Goal: Task Accomplishment & Management: Complete application form

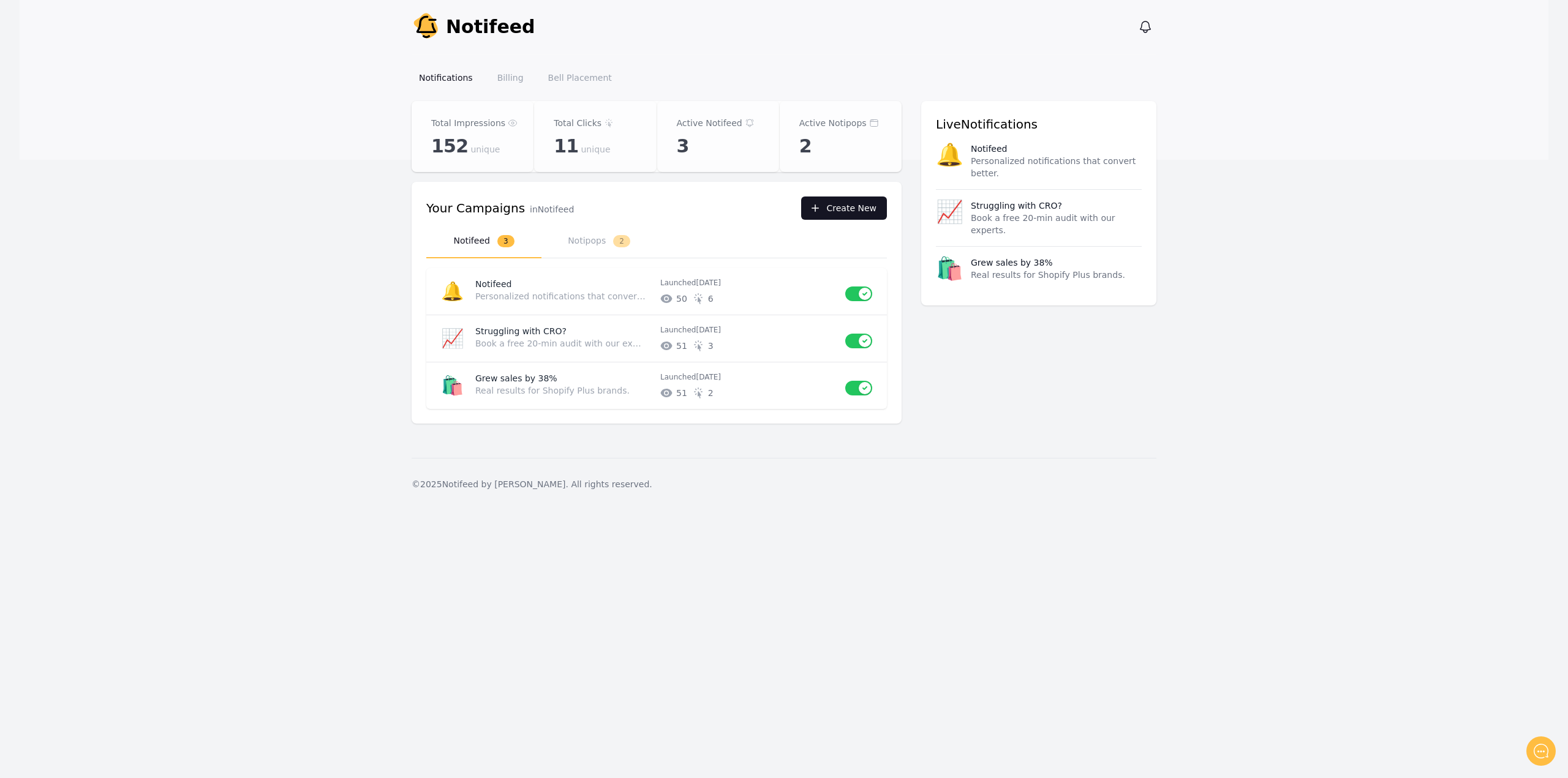
click at [852, 207] on button "Create New" at bounding box center [844, 208] width 86 height 23
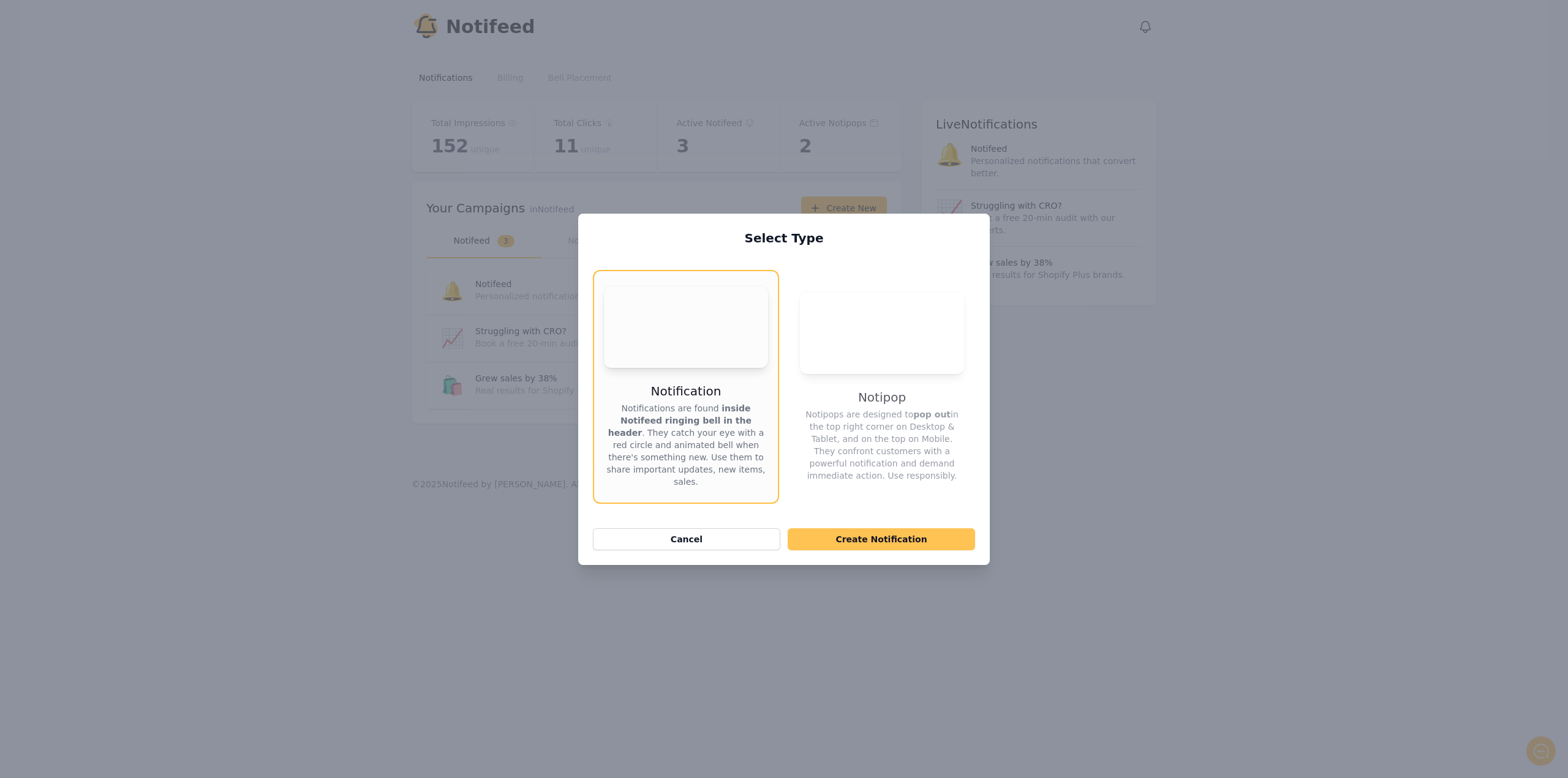
click at [877, 529] on button "Create Notification" at bounding box center [882, 539] width 188 height 22
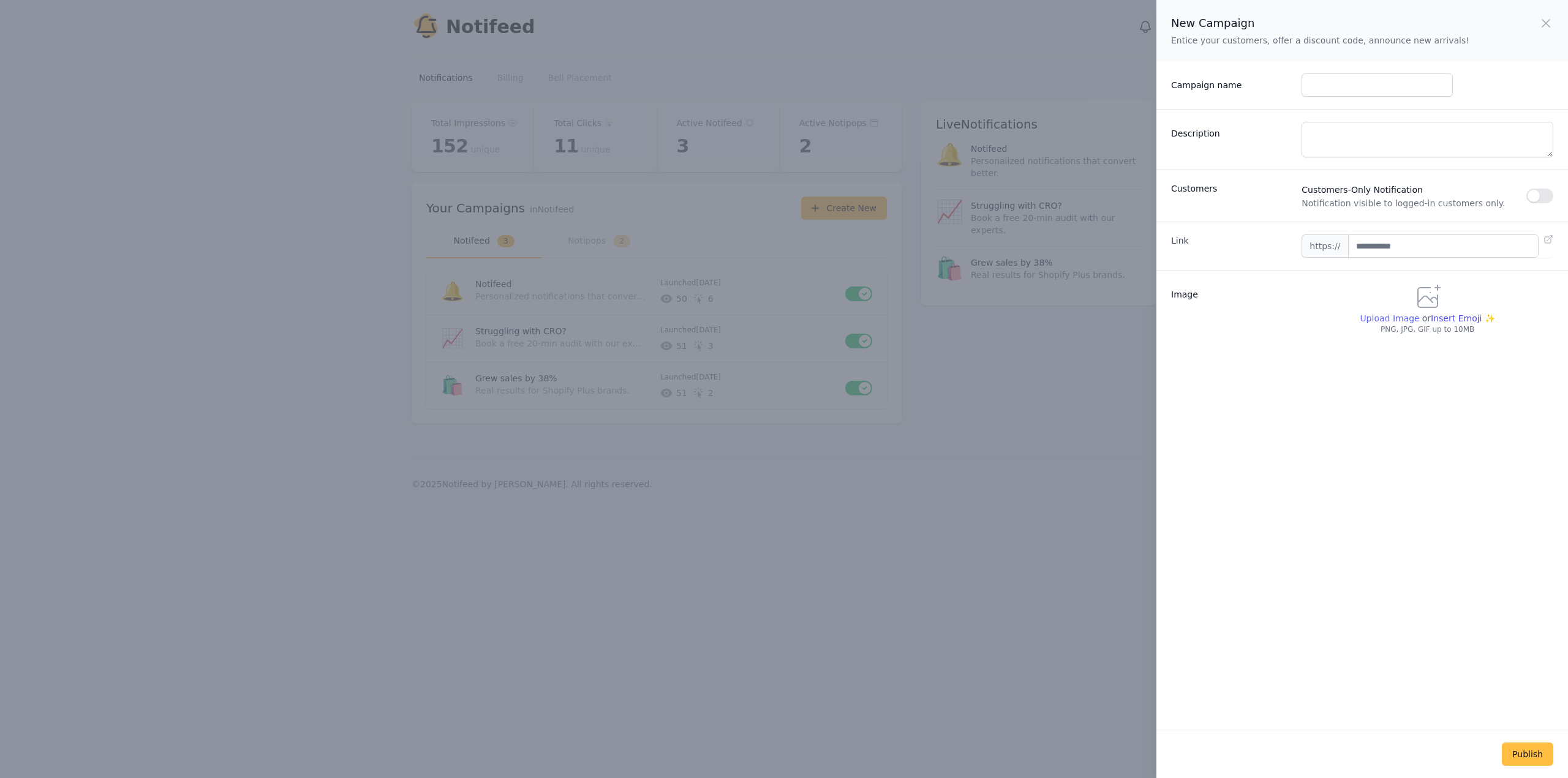
click at [1389, 319] on span "Upload Image" at bounding box center [1389, 319] width 59 height 10
click at [1389, 324] on input "Upload Image" at bounding box center [1389, 324] width 59 height 1
type input "**********"
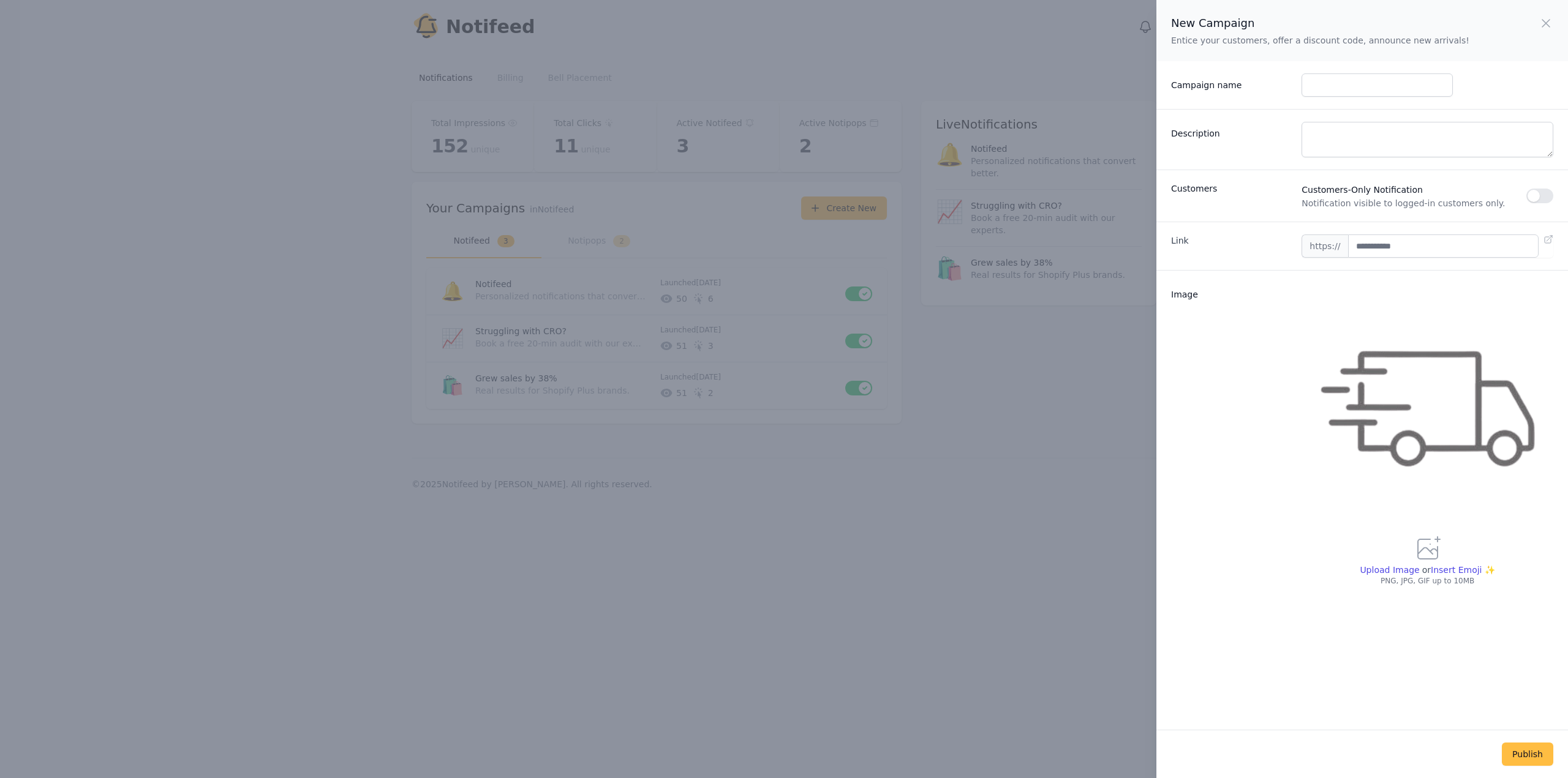
click at [1295, 82] on div "Campaign name" at bounding box center [1362, 85] width 412 height 48
click at [1307, 82] on input "Campaign name" at bounding box center [1377, 85] width 151 height 23
type input "***"
drag, startPoint x: 1328, startPoint y: 138, endPoint x: 1286, endPoint y: 125, distance: 44.0
click at [1286, 125] on div "Description *" at bounding box center [1362, 139] width 412 height 61
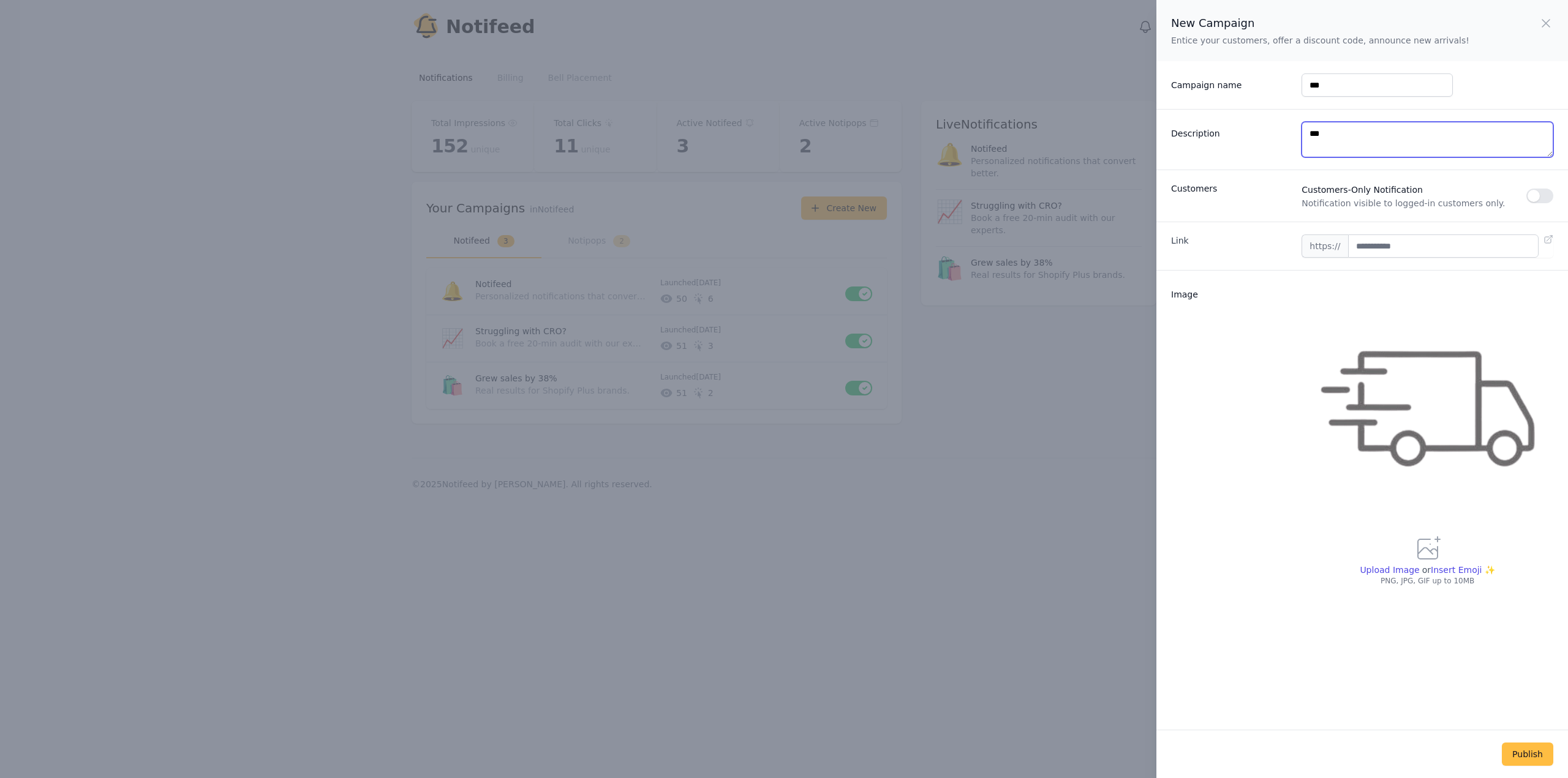
type textarea "***"
click at [1225, 488] on div "Image" at bounding box center [1231, 435] width 121 height 303
click at [1523, 762] on button "Publish" at bounding box center [1528, 754] width 51 height 23
click at [1379, 250] on input "text" at bounding box center [1443, 246] width 190 height 23
type input "**********"
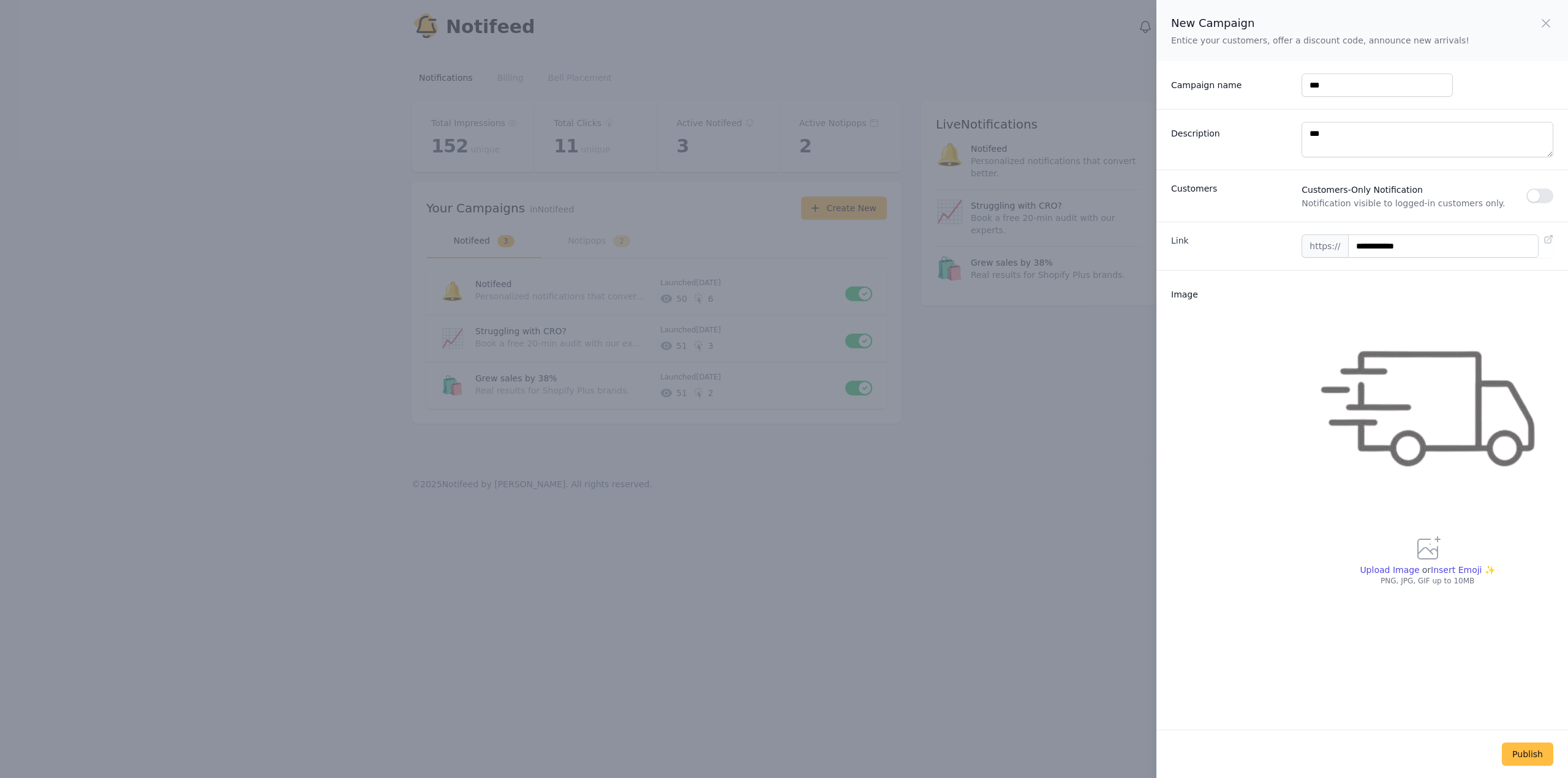
click at [1257, 326] on div "Image" at bounding box center [1231, 435] width 121 height 303
click at [1532, 748] on button "Publish" at bounding box center [1528, 754] width 51 height 23
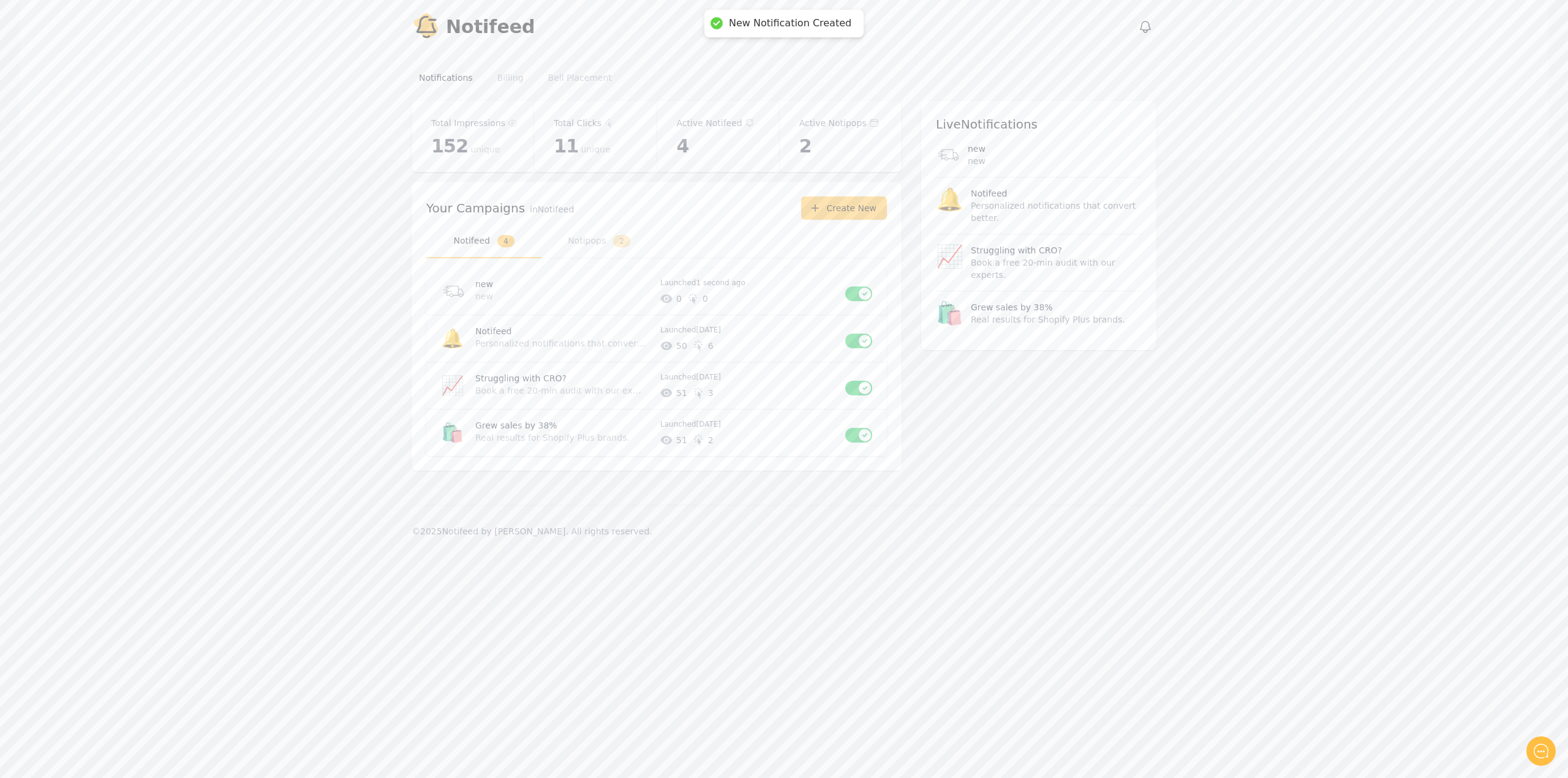
click at [1085, 469] on div "Total Impressions 152 unique Total Clicks 11 unique Active Notifeed 4 Active No…" at bounding box center [784, 293] width 744 height 384
click at [1077, 460] on div "Total Impressions 152 unique Total Clicks 11 unique Active Notifeed 4 Active No…" at bounding box center [784, 293] width 744 height 384
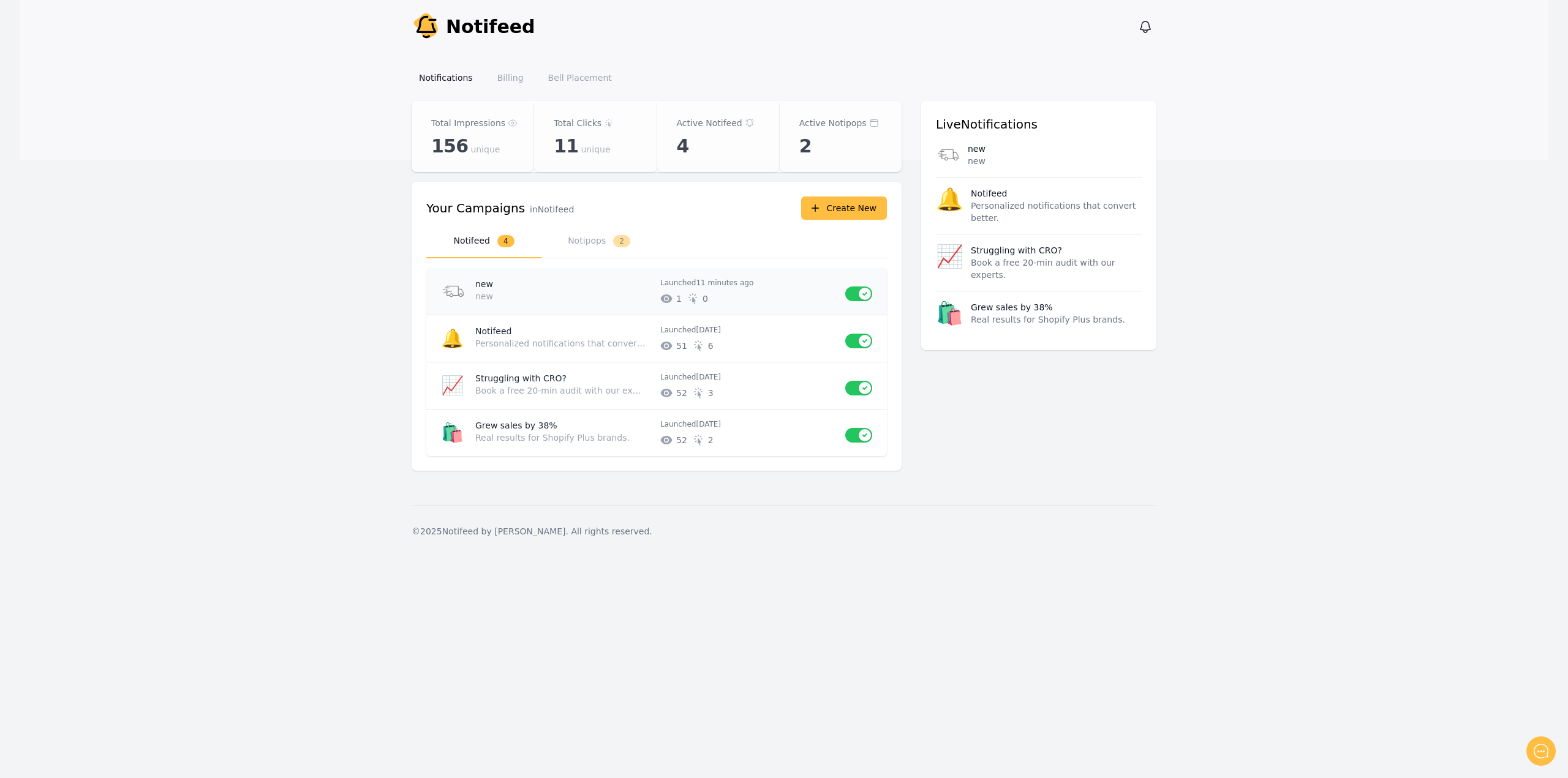
click at [861, 293] on button "Use setting" at bounding box center [858, 294] width 27 height 15
click at [999, 357] on div "Total Impressions 156 unique Total Clicks 11 unique Active Notifeed 3 Active No…" at bounding box center [784, 293] width 744 height 384
click at [751, 300] on p "# of unique impressions 1 # of unique clicks 0" at bounding box center [748, 299] width 175 height 12
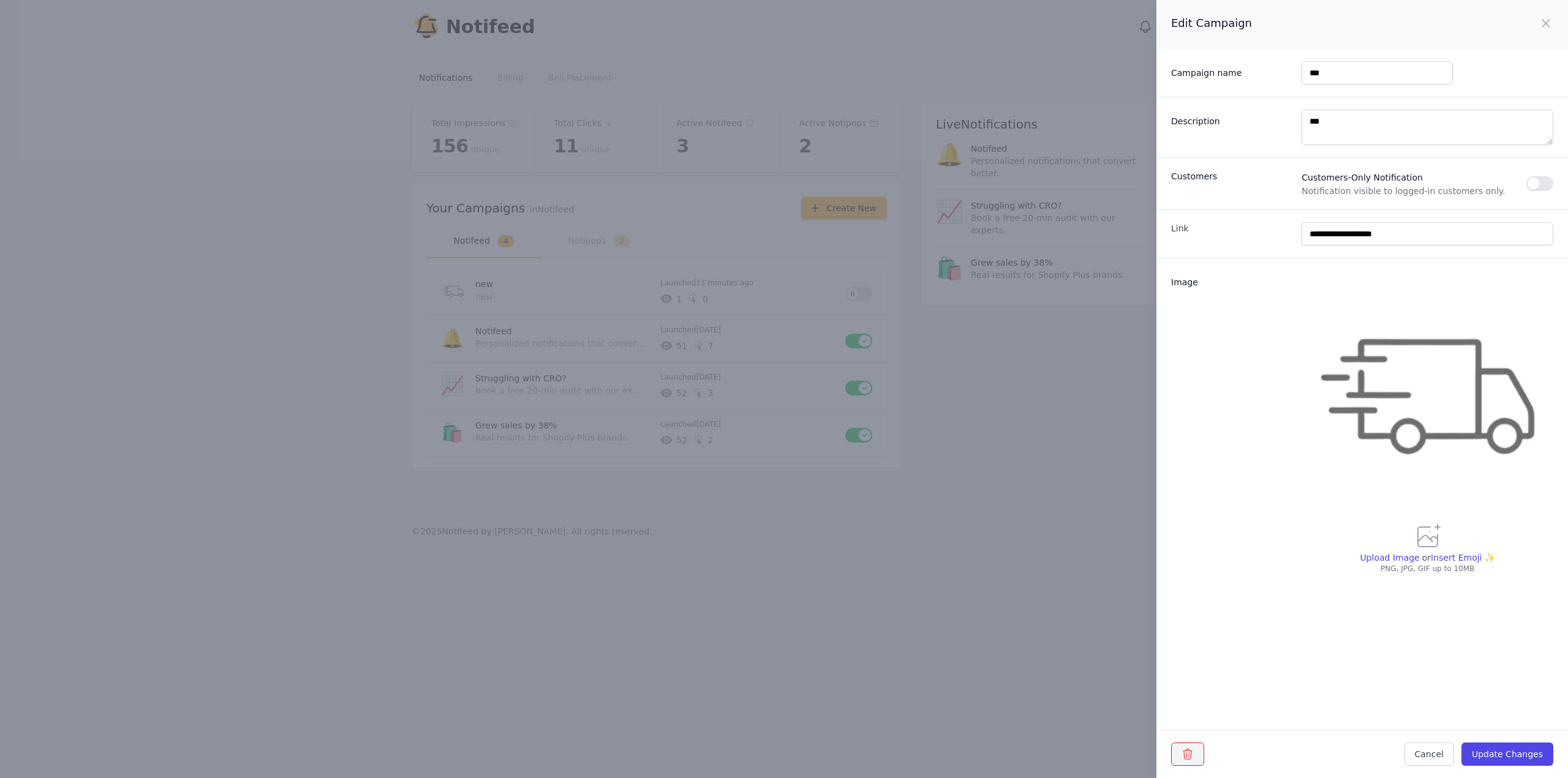
click at [1192, 752] on icon "button" at bounding box center [1188, 754] width 8 height 10
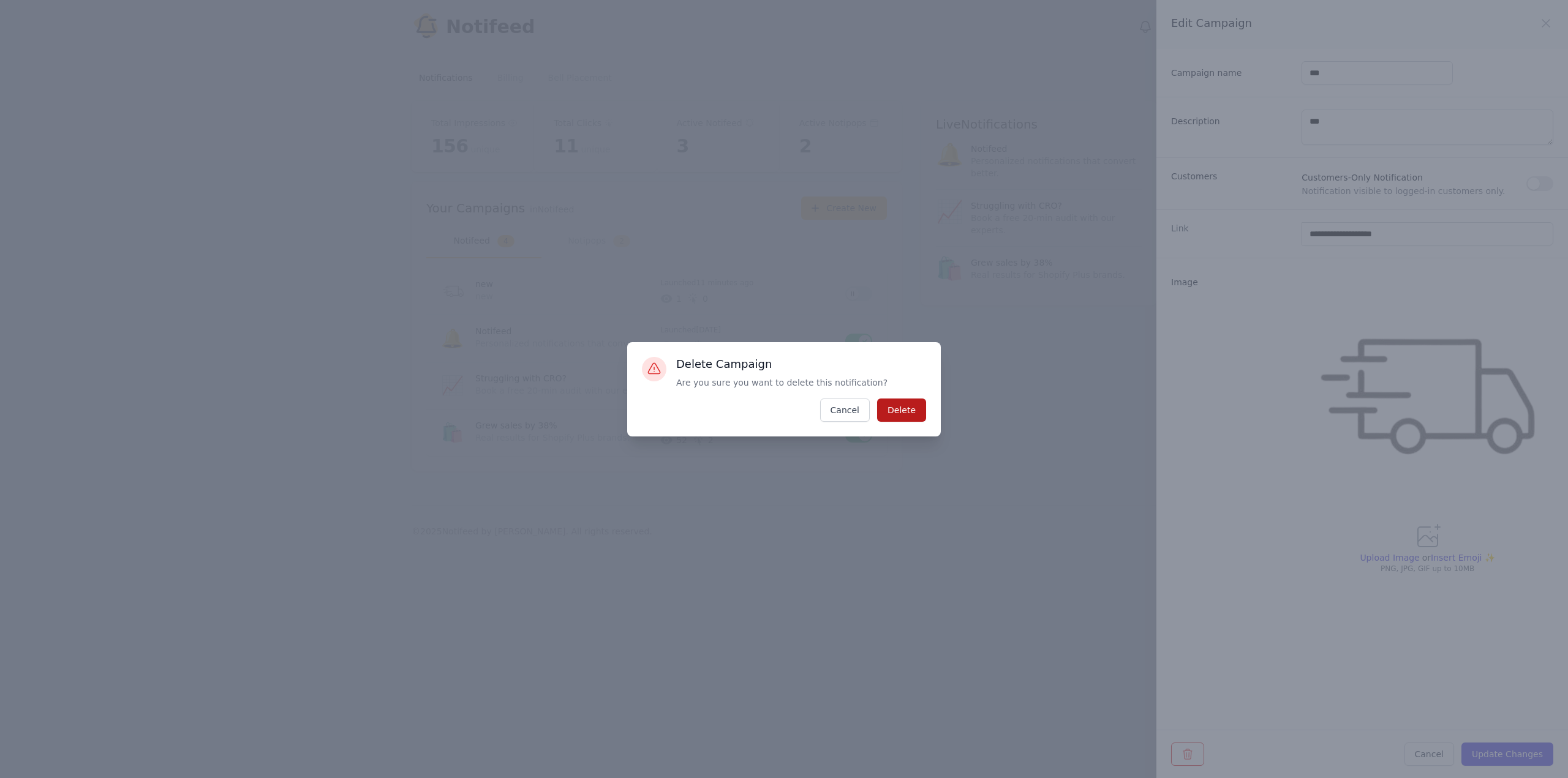
click at [903, 417] on button "Delete" at bounding box center [902, 410] width 49 height 23
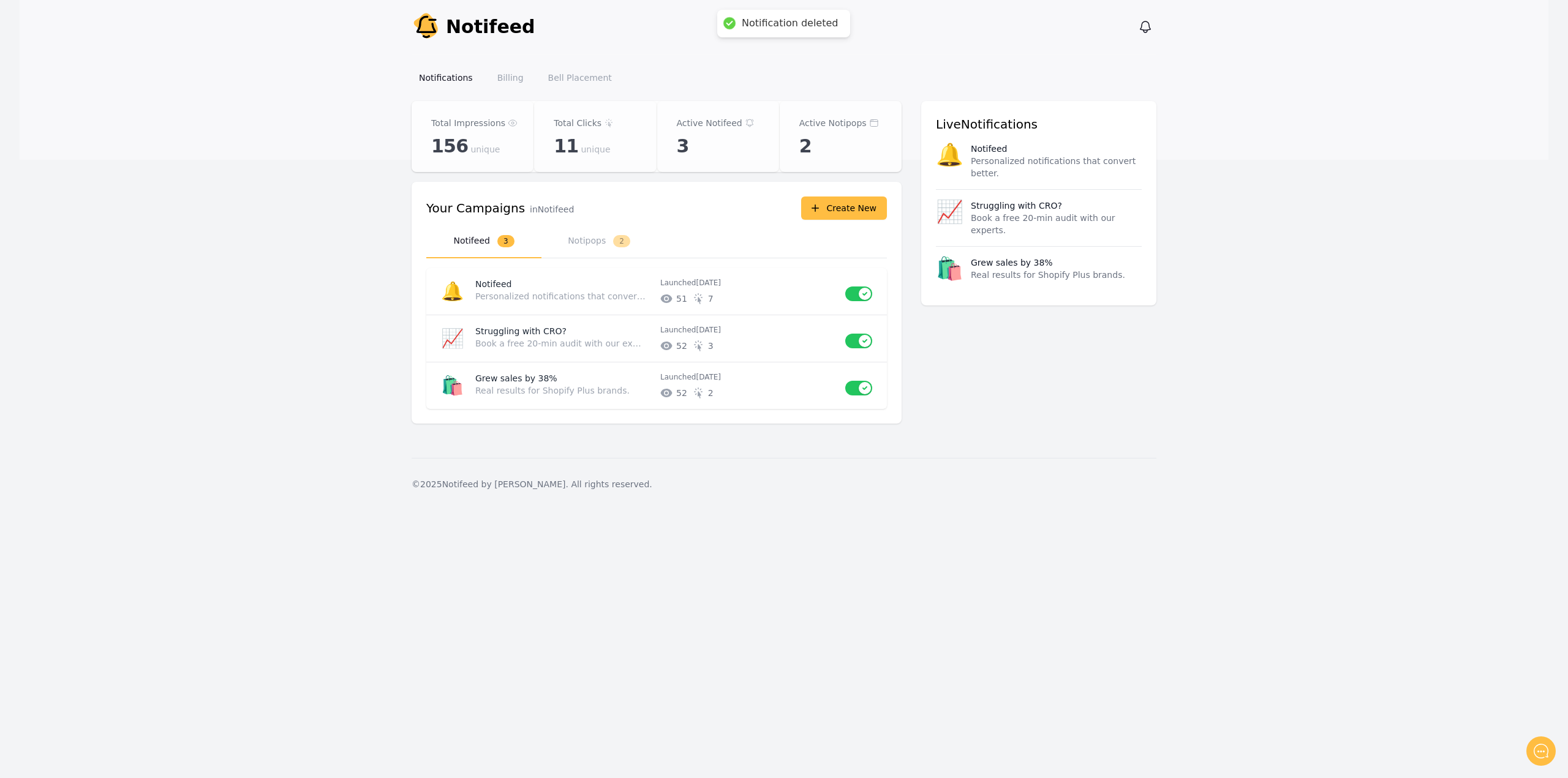
click at [1010, 421] on div "Total Impressions 156 unique Total Clicks 11 unique Active Notifeed 3 Active No…" at bounding box center [784, 270] width 744 height 338
click at [332, 217] on main "Notifeed Dashboard Total Impressions 156 unique Total Clicks 11 unique Active N…" at bounding box center [784, 280] width 1529 height 357
click at [511, 123] on icon at bounding box center [512, 123] width 2 height 2
click at [470, 153] on span "unique" at bounding box center [485, 149] width 30 height 12
click at [590, 151] on span "unique" at bounding box center [596, 149] width 30 height 12
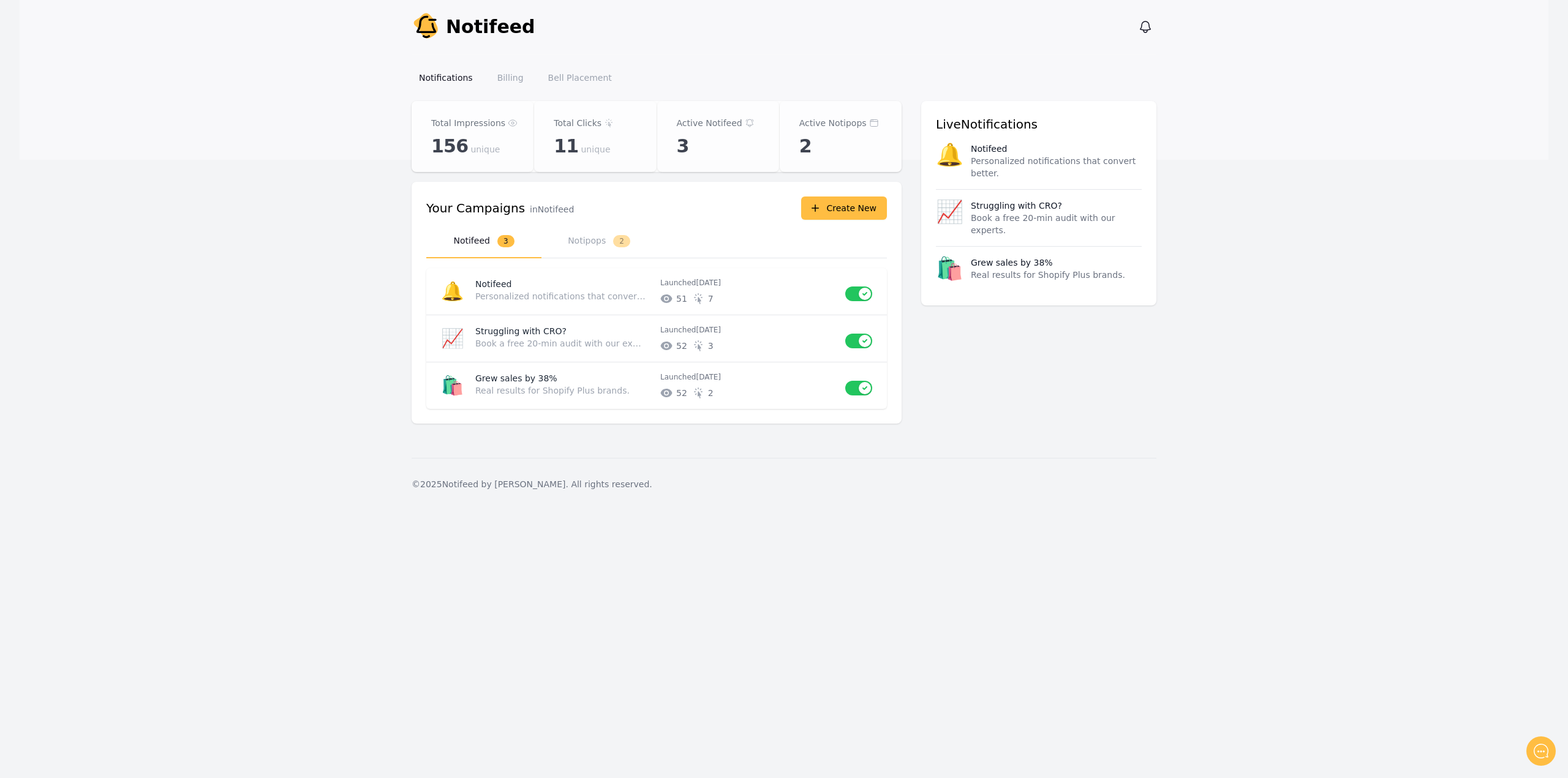
click at [286, 171] on main "Notifeed Dashboard Total Impressions 156 unique Total Clicks 11 unique Active N…" at bounding box center [784, 280] width 1529 height 357
click at [806, 209] on button "Create New" at bounding box center [844, 208] width 86 height 23
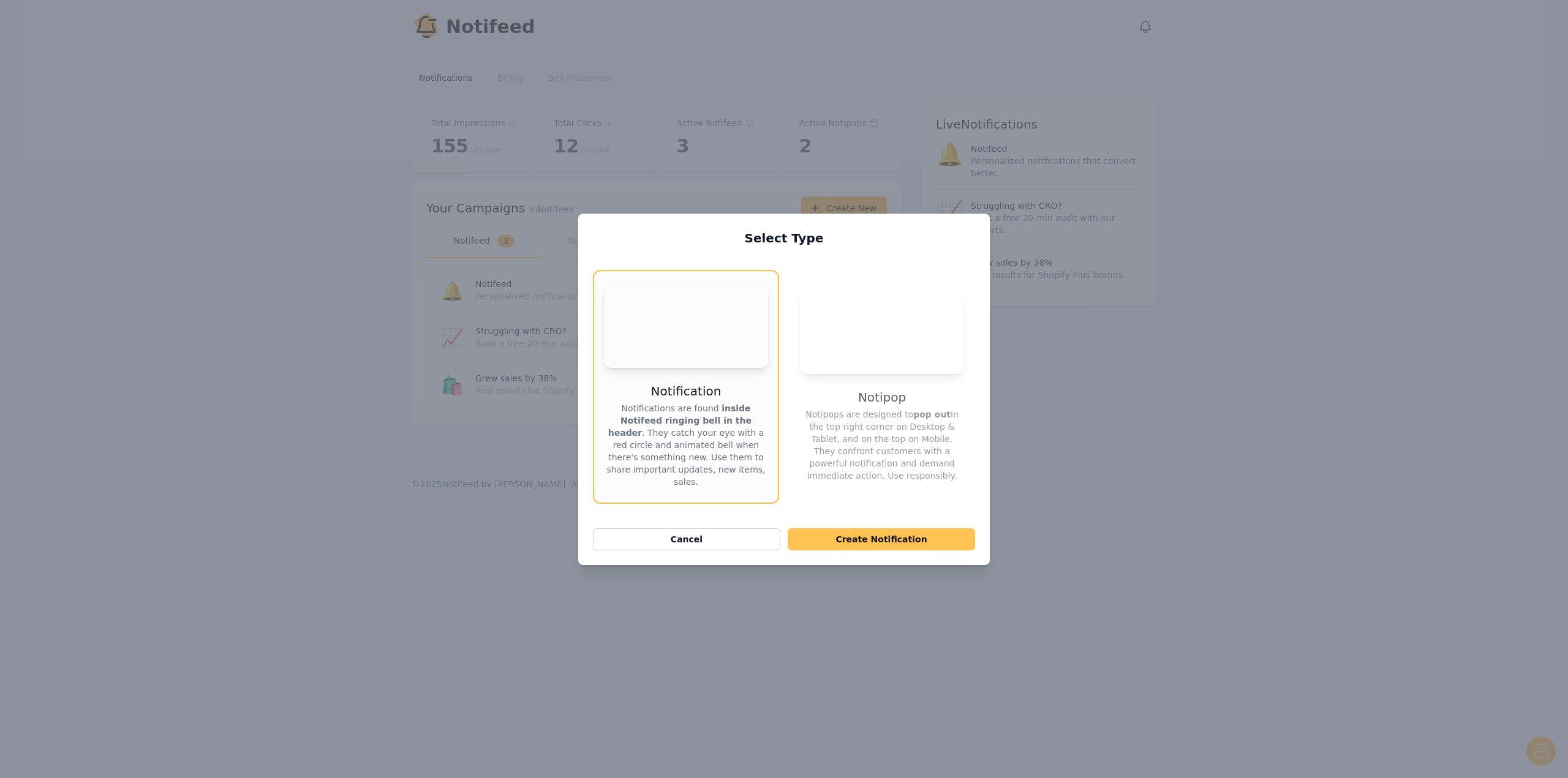
click at [922, 533] on button "Create Notification" at bounding box center [882, 539] width 188 height 22
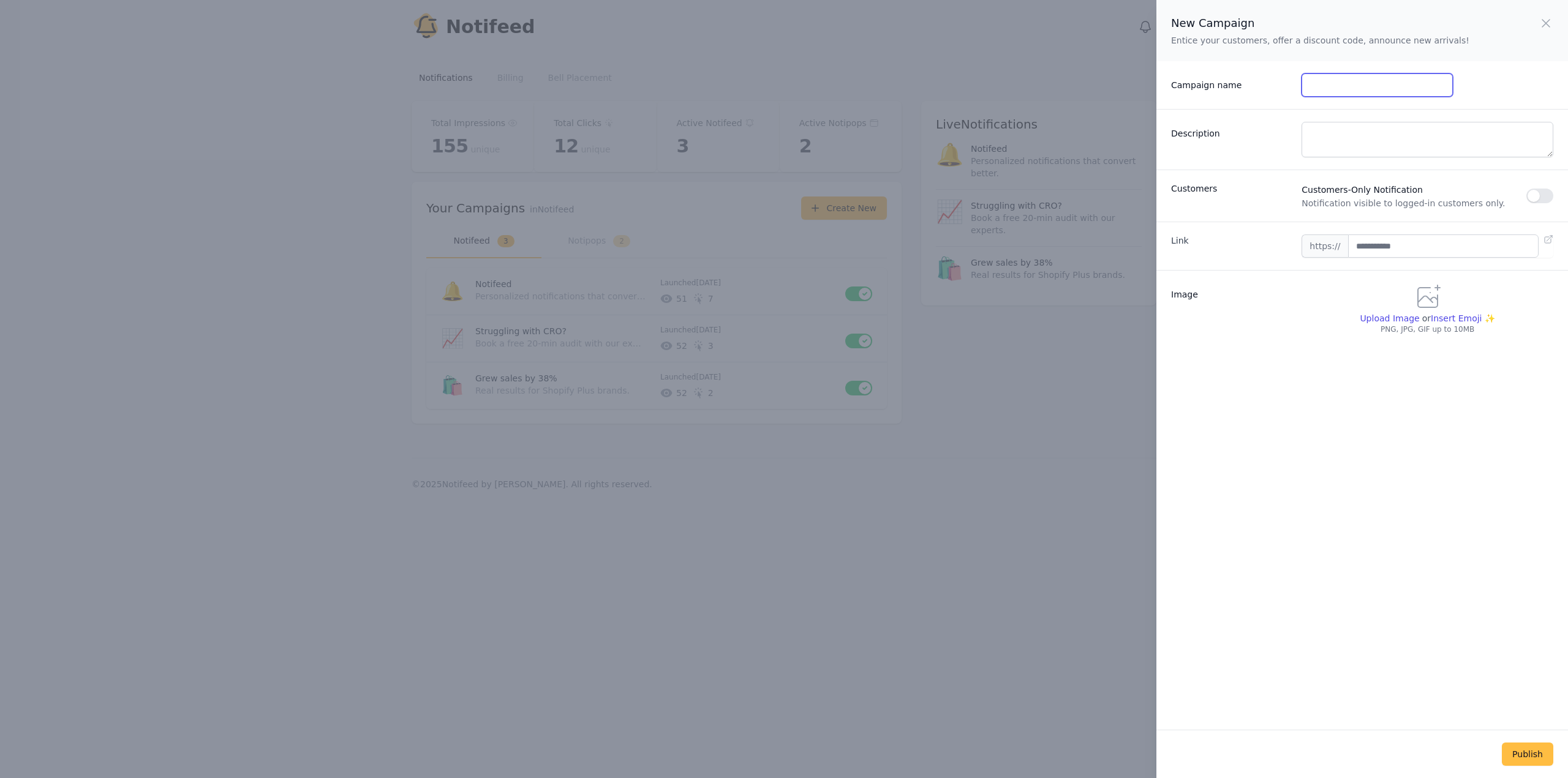
click at [1351, 88] on input "Campaign name" at bounding box center [1377, 85] width 151 height 23
type input "*"
click at [1312, 116] on div "Description" at bounding box center [1362, 139] width 412 height 61
click at [1318, 128] on textarea "Description" at bounding box center [1428, 139] width 252 height 35
type textarea "*"
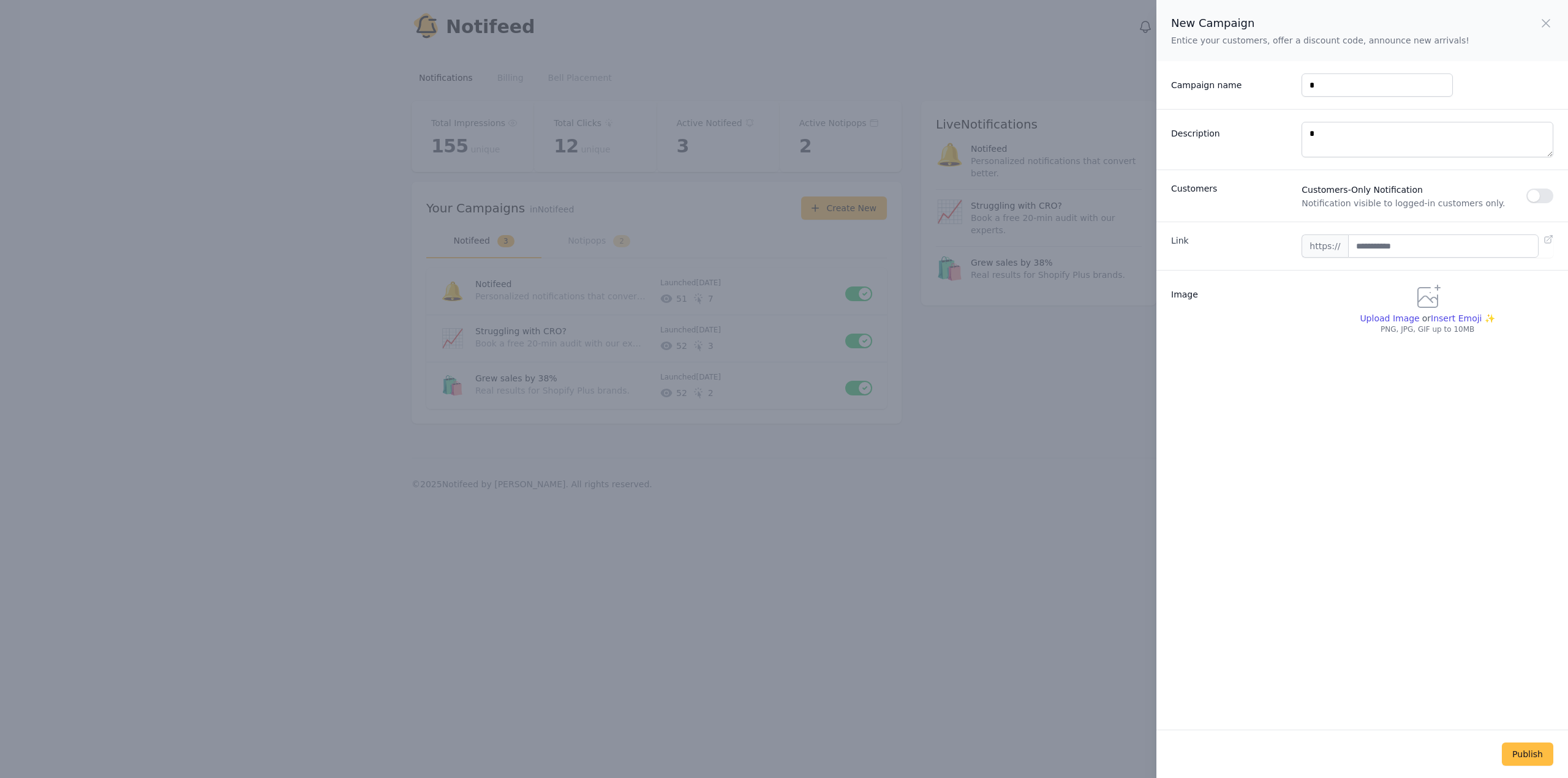
click at [1323, 350] on div "Image Upload Image or Insert Emoji ✨ PNG, JPG, GIF up to 10MB Frequently Used S…" at bounding box center [1362, 313] width 412 height 86
click at [1381, 254] on input "text" at bounding box center [1443, 246] width 190 height 23
type input "**********"
click at [1377, 319] on span "Upload Image" at bounding box center [1389, 319] width 59 height 10
click at [1377, 324] on input "Upload Image" at bounding box center [1389, 324] width 59 height 1
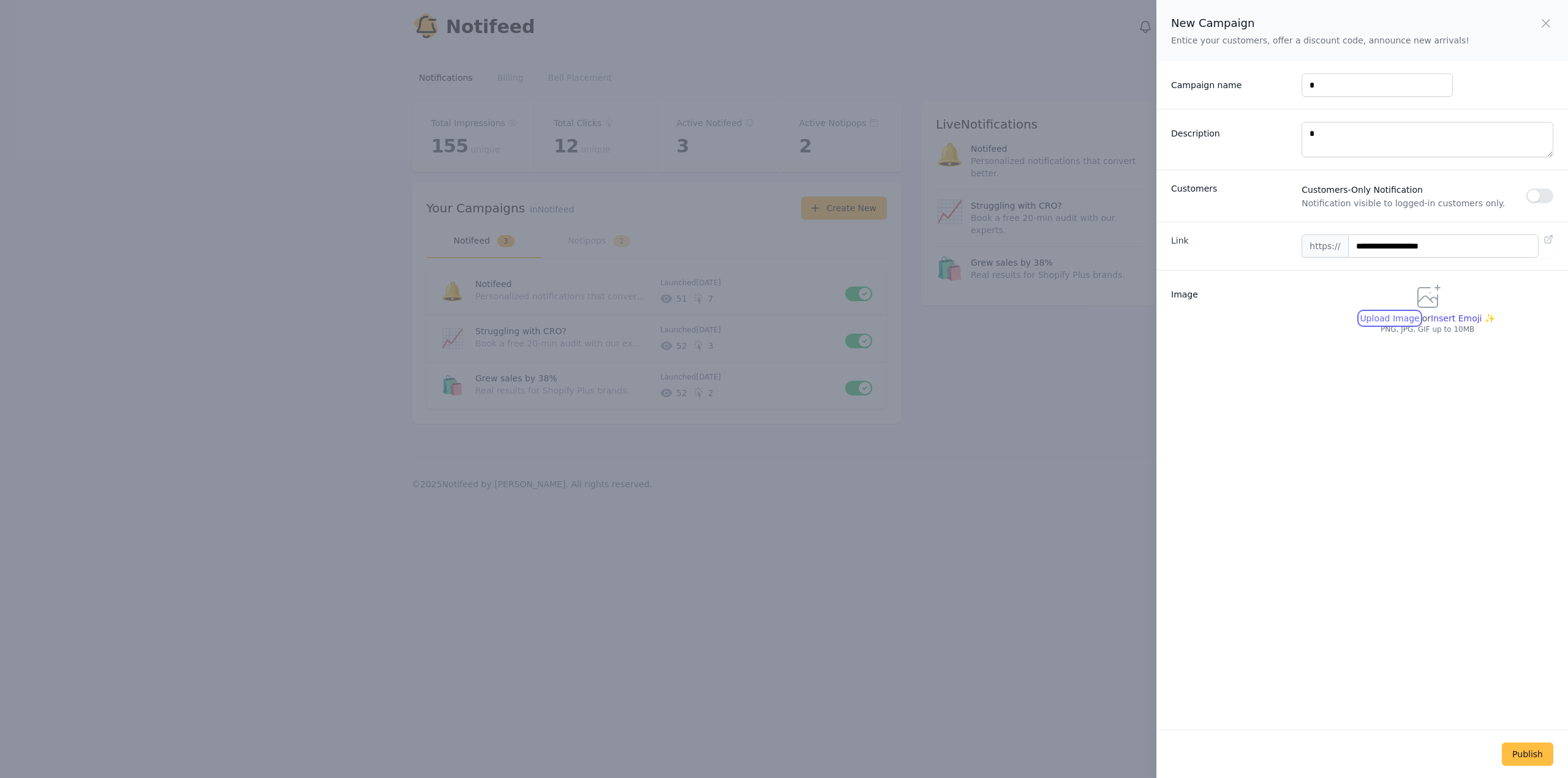
type input "**********"
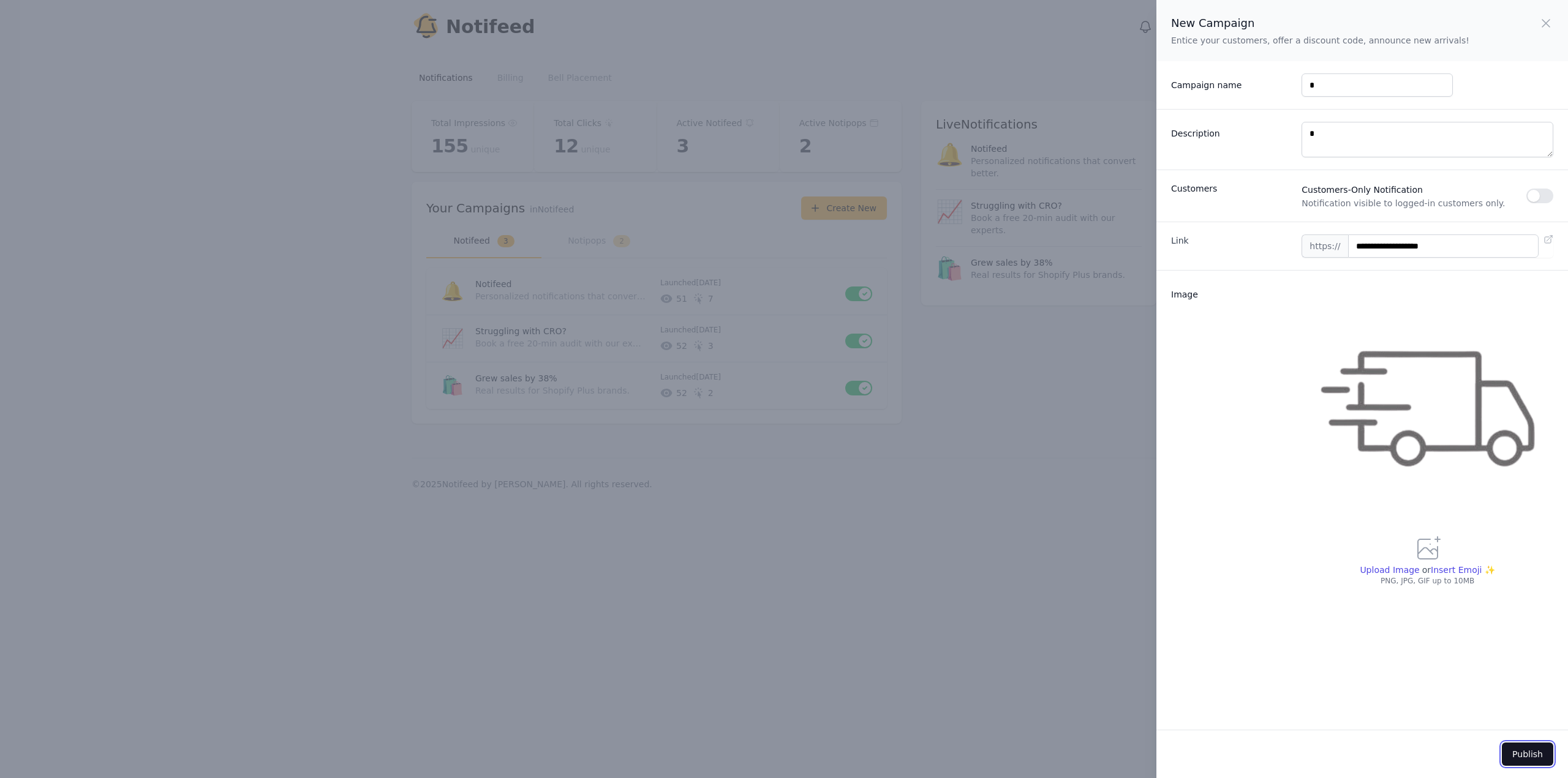
click at [1535, 755] on button "Publish" at bounding box center [1528, 754] width 51 height 23
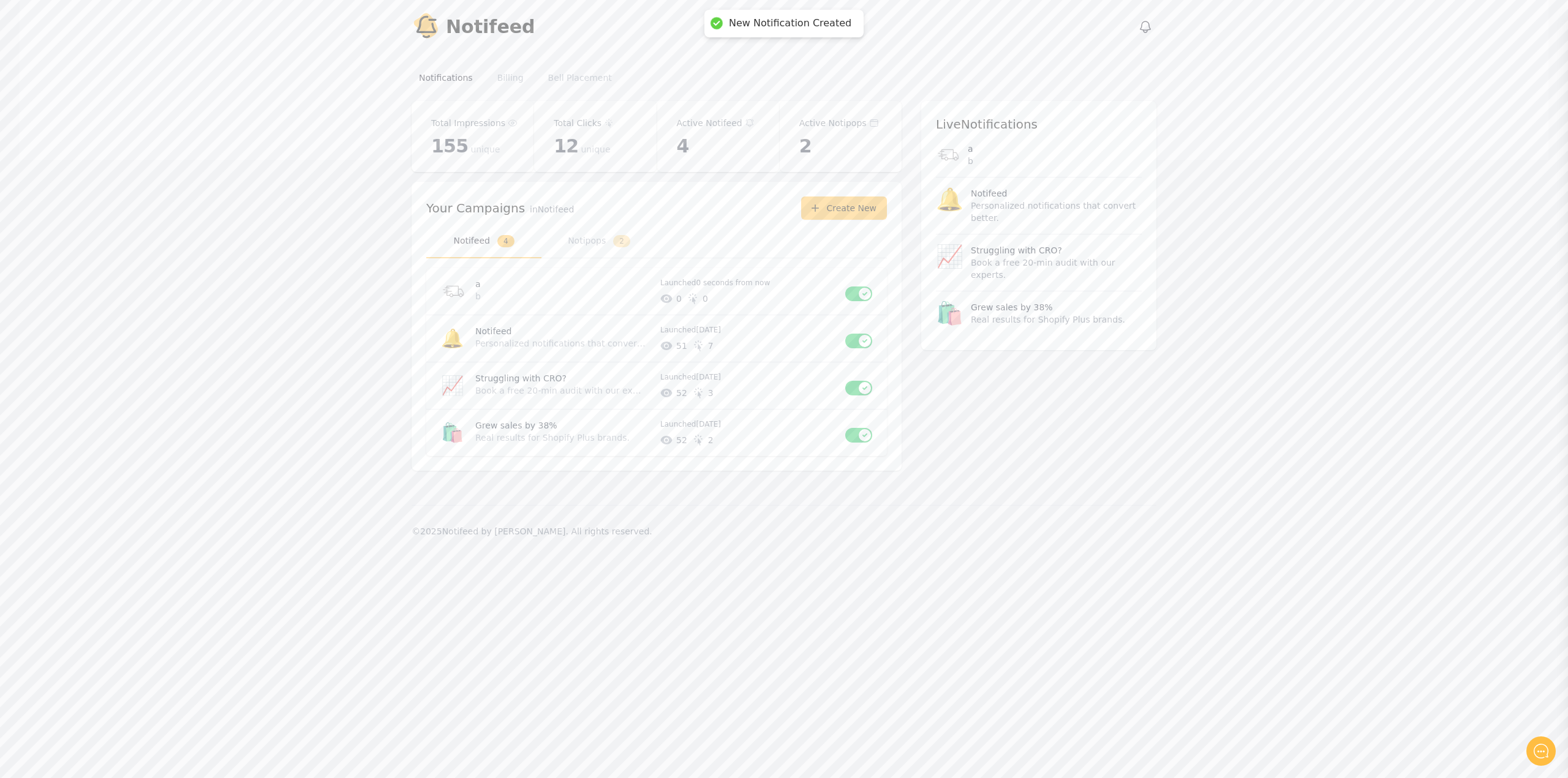
click at [1102, 589] on div "Notify Notifeed View notifications Open main menu Notifications Billing Bell Pl…" at bounding box center [784, 389] width 1568 height 778
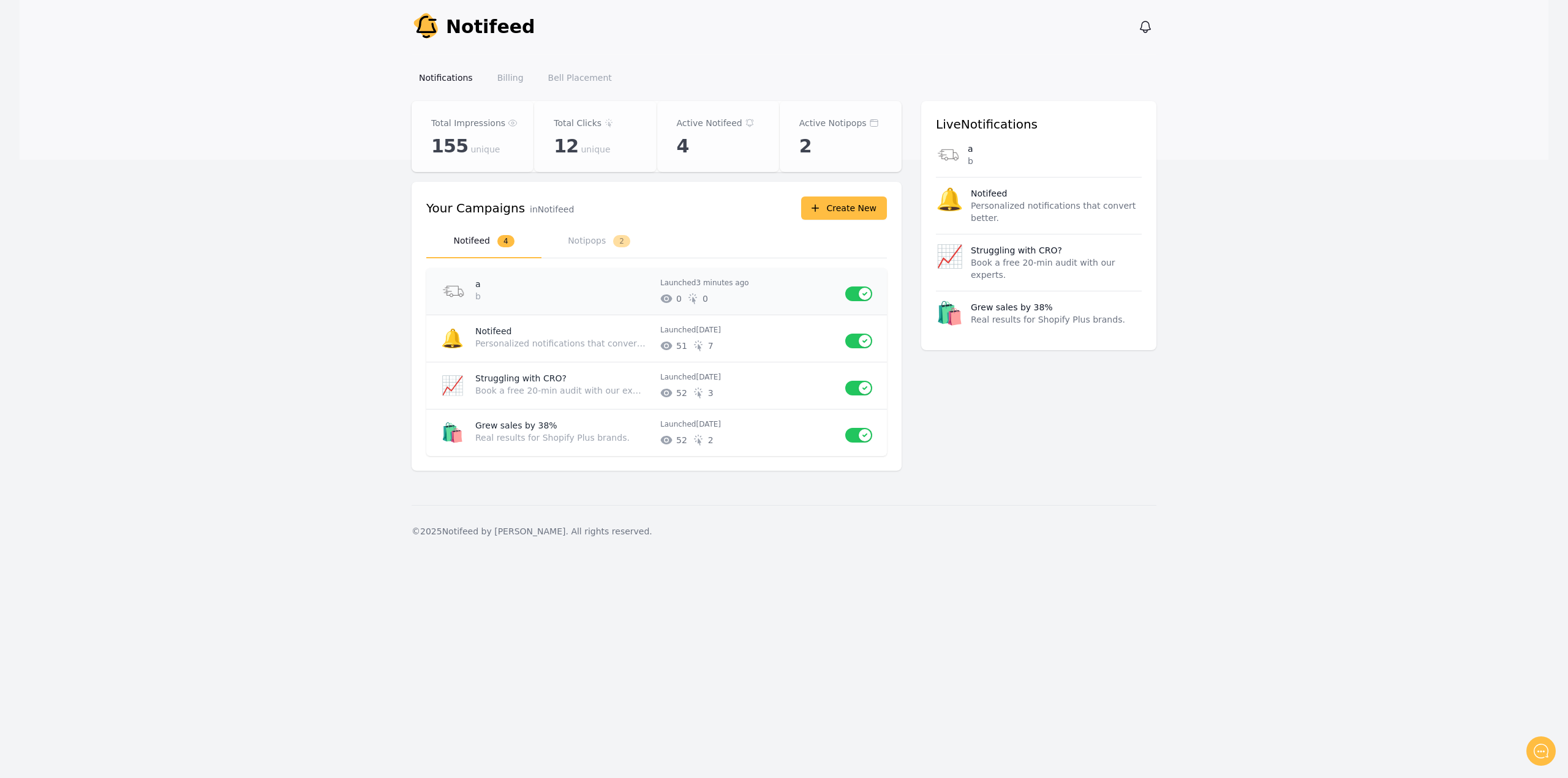
click at [805, 281] on p "Launched 3 minutes ago" at bounding box center [748, 283] width 175 height 10
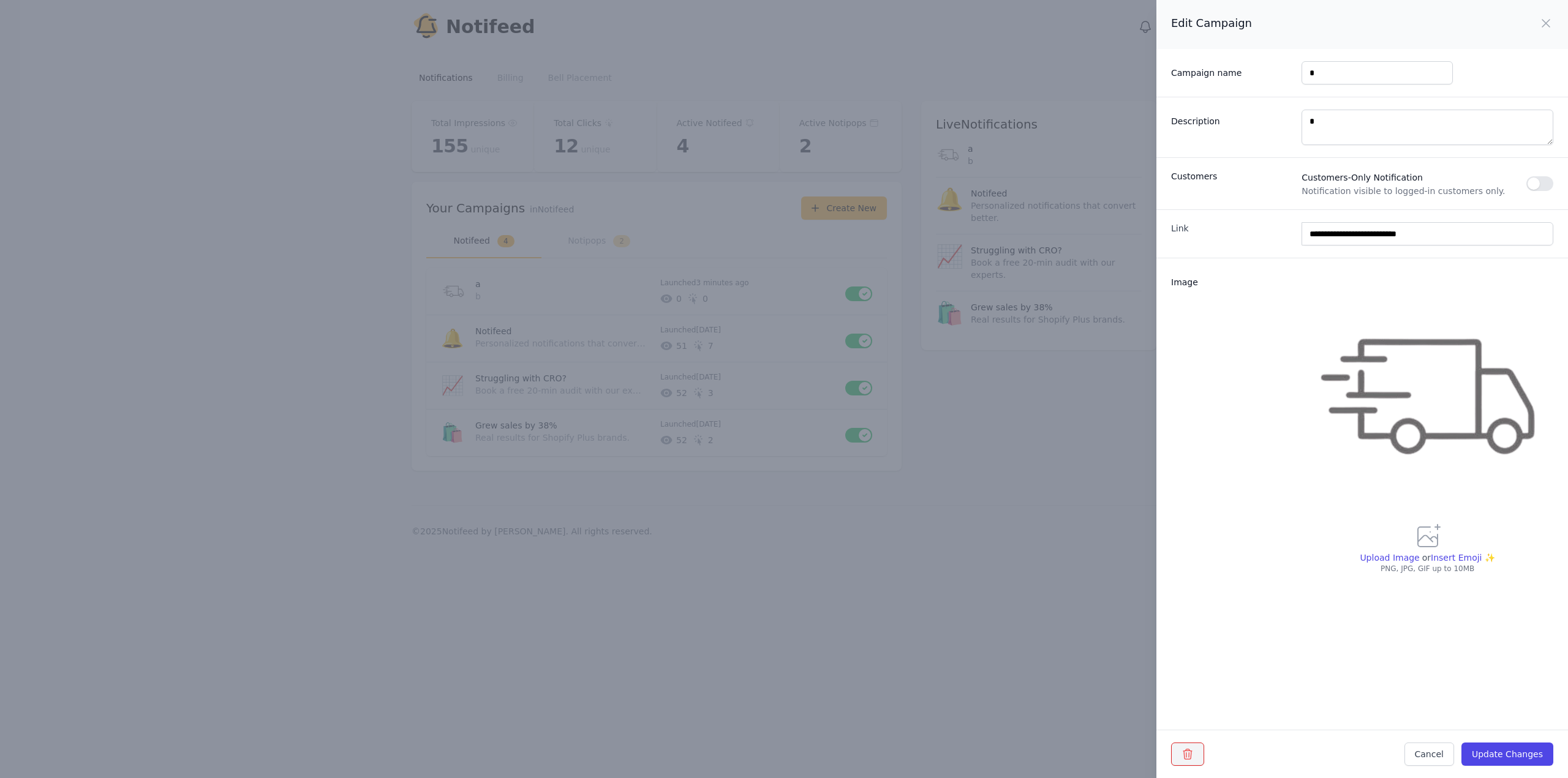
click at [1198, 756] on button "button" at bounding box center [1188, 754] width 33 height 23
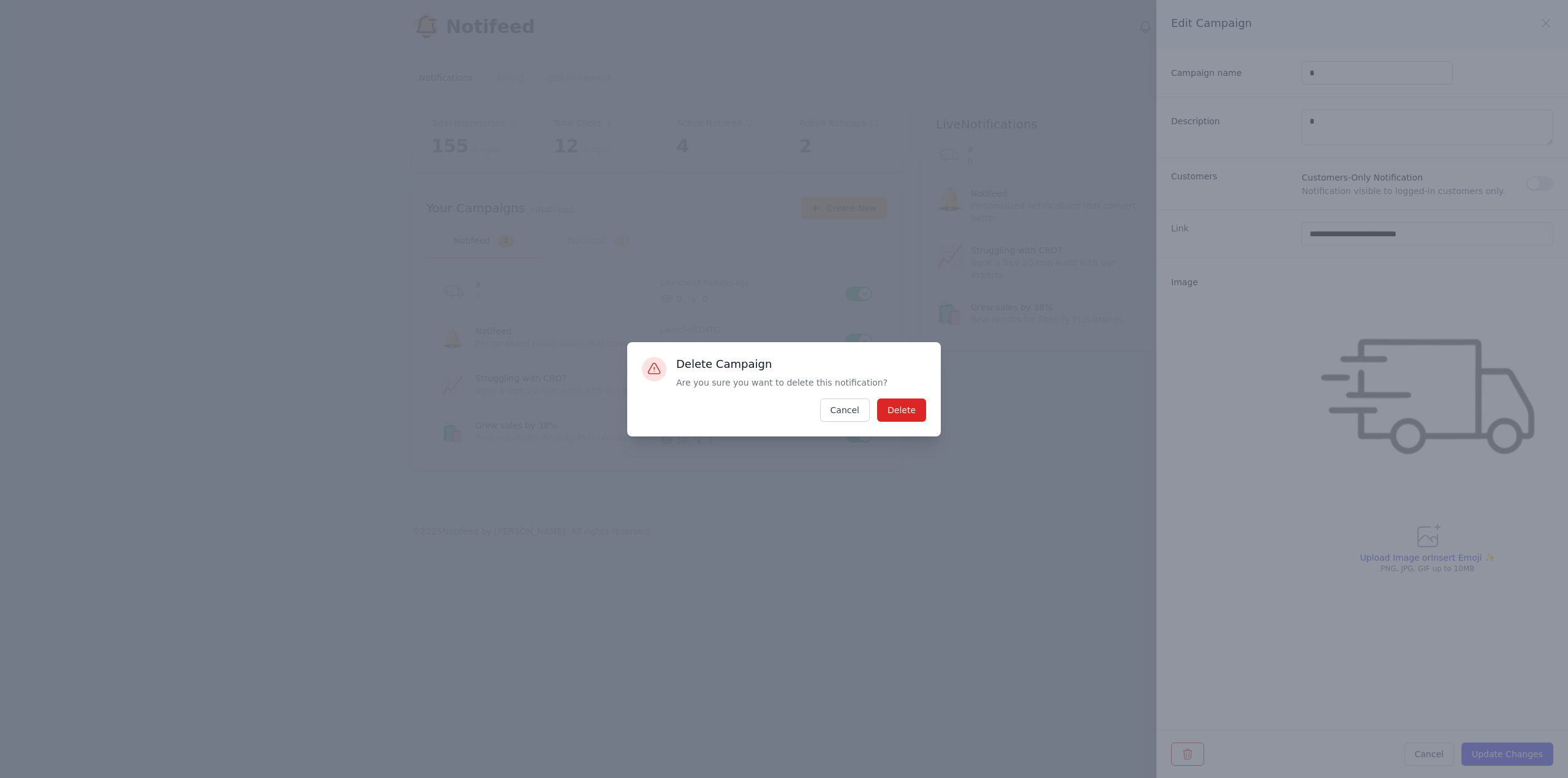
click at [917, 424] on div "Delete Campaign Are you sure you want to delete this notification? Delete Cancel" at bounding box center [784, 389] width 314 height 95
click at [916, 405] on button "Delete" at bounding box center [902, 410] width 49 height 23
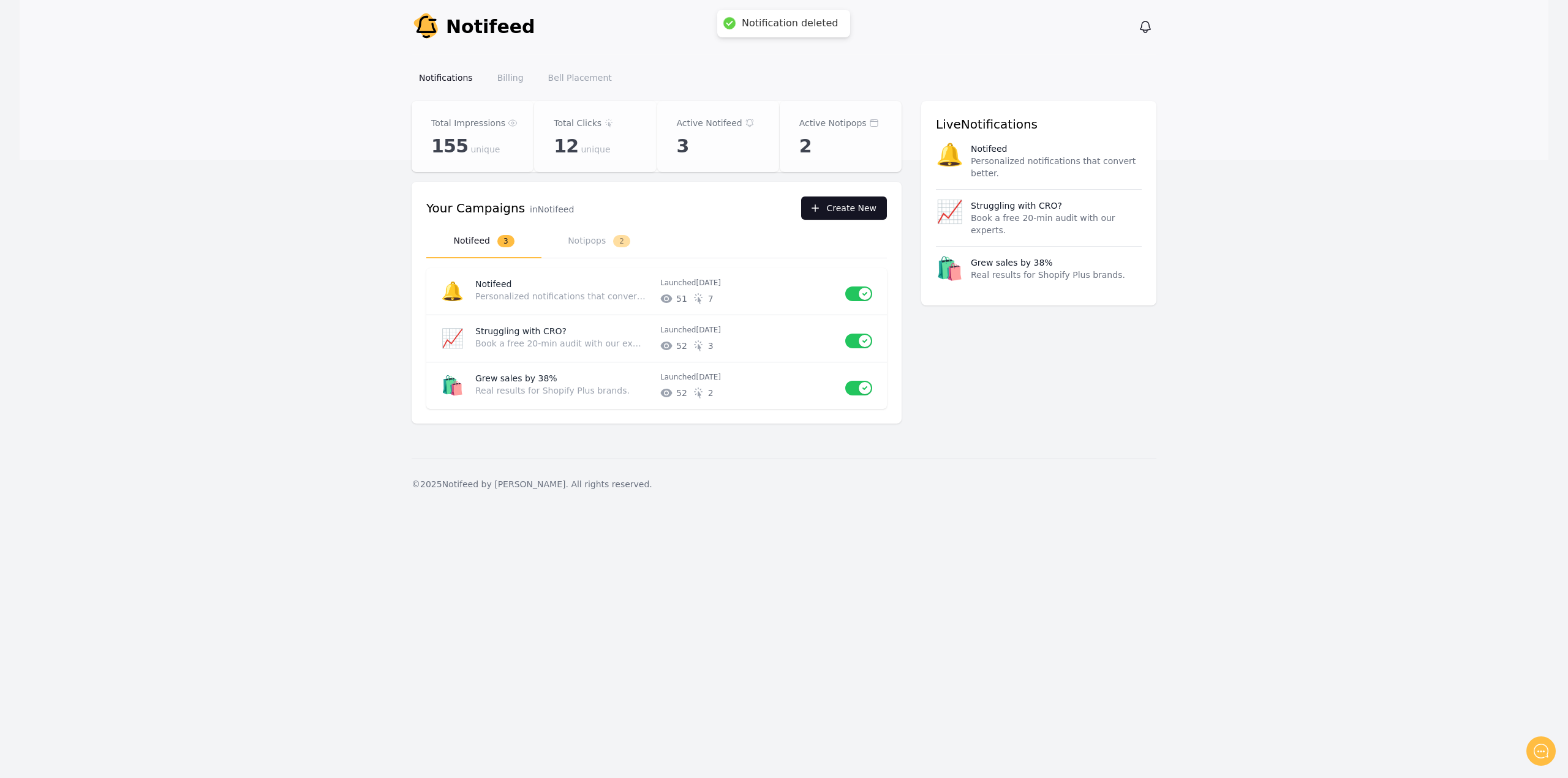
click at [819, 202] on button "Create New" at bounding box center [844, 208] width 86 height 23
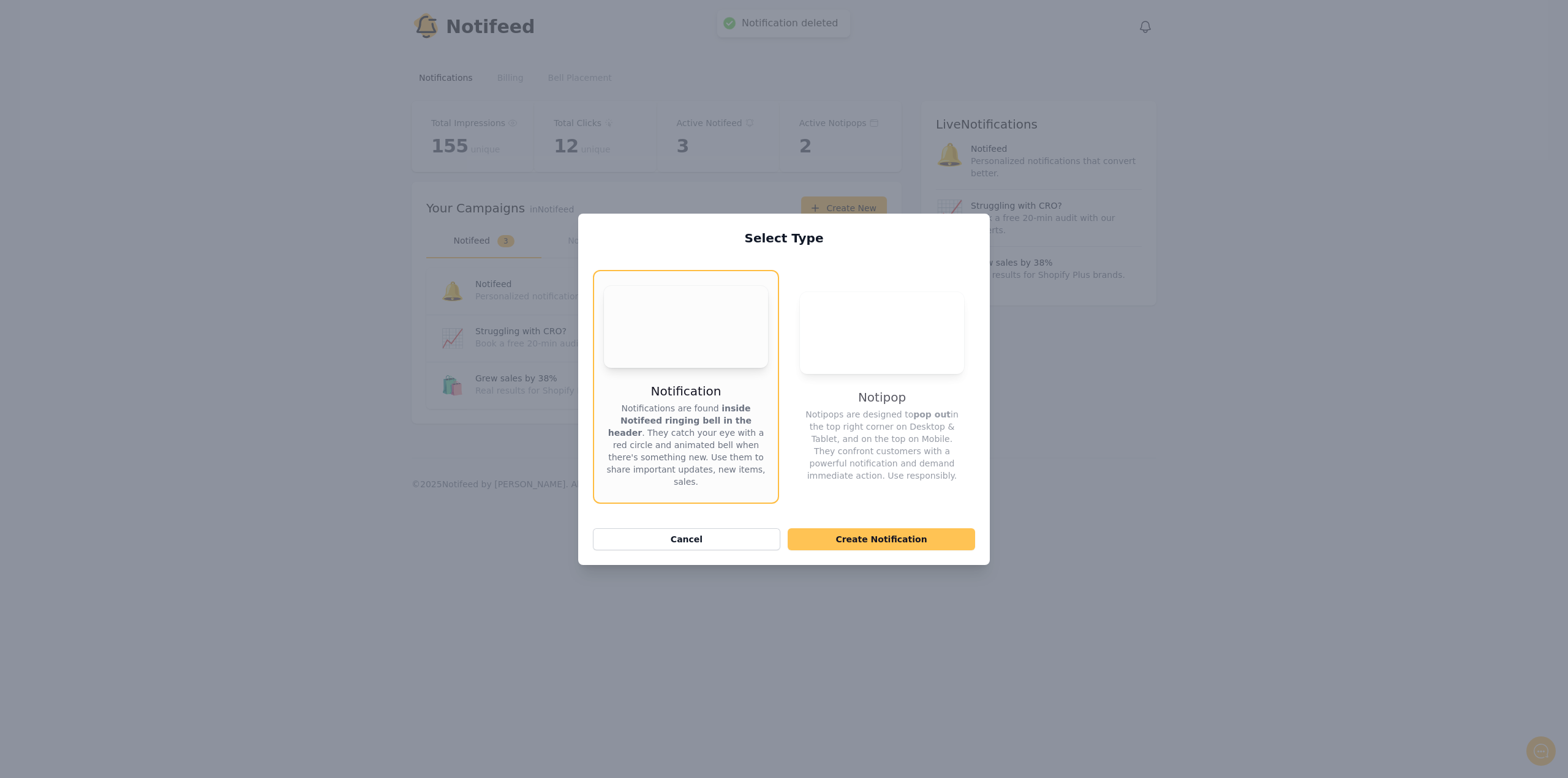
click at [862, 544] on button "Create Notification" at bounding box center [882, 539] width 188 height 22
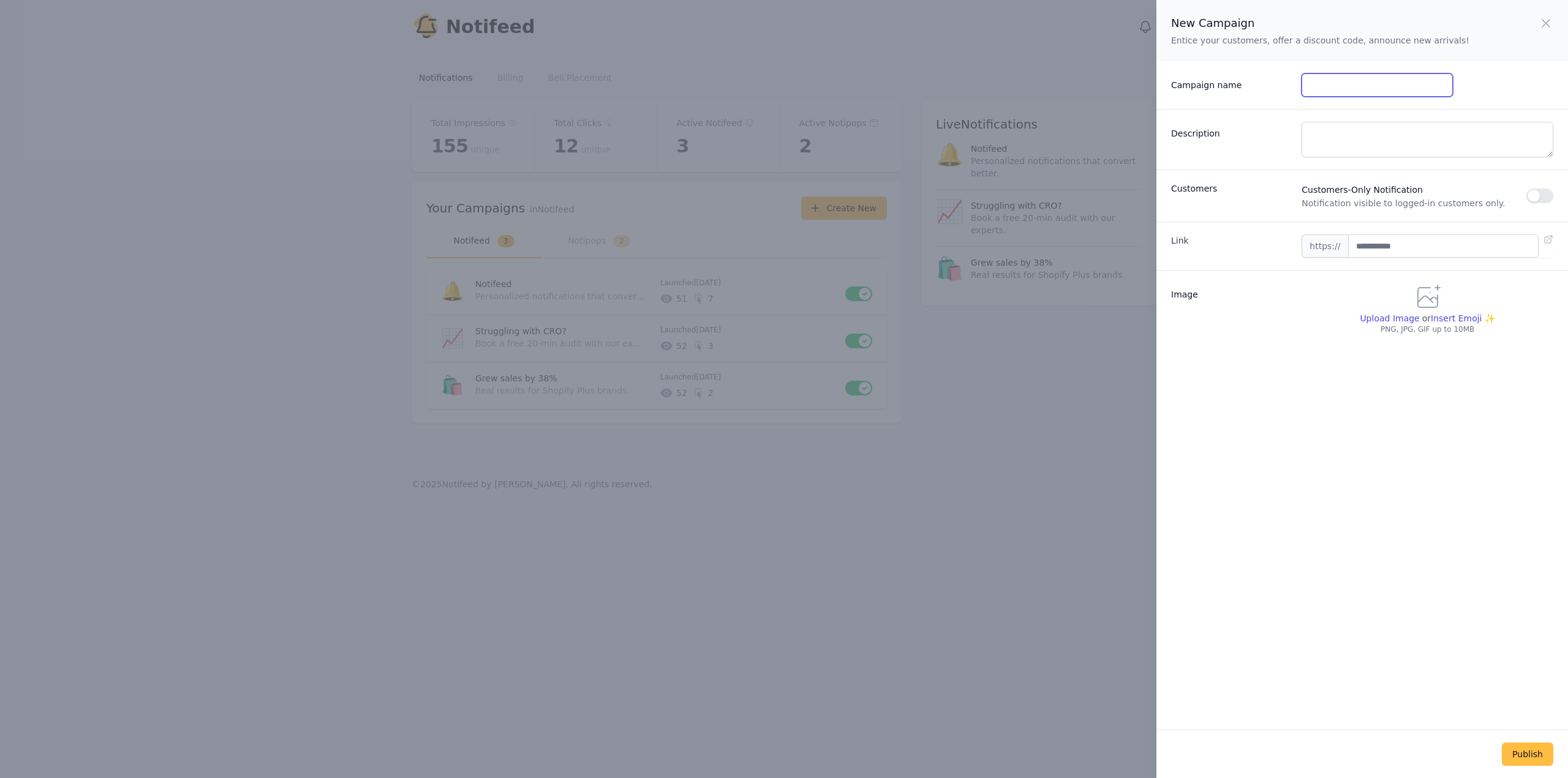
click at [1375, 82] on input "Campaign name" at bounding box center [1377, 85] width 151 height 23
type input "*"
click at [1330, 125] on textarea "Description" at bounding box center [1428, 139] width 252 height 35
type textarea "*"
click at [1362, 248] on input "text" at bounding box center [1443, 246] width 190 height 23
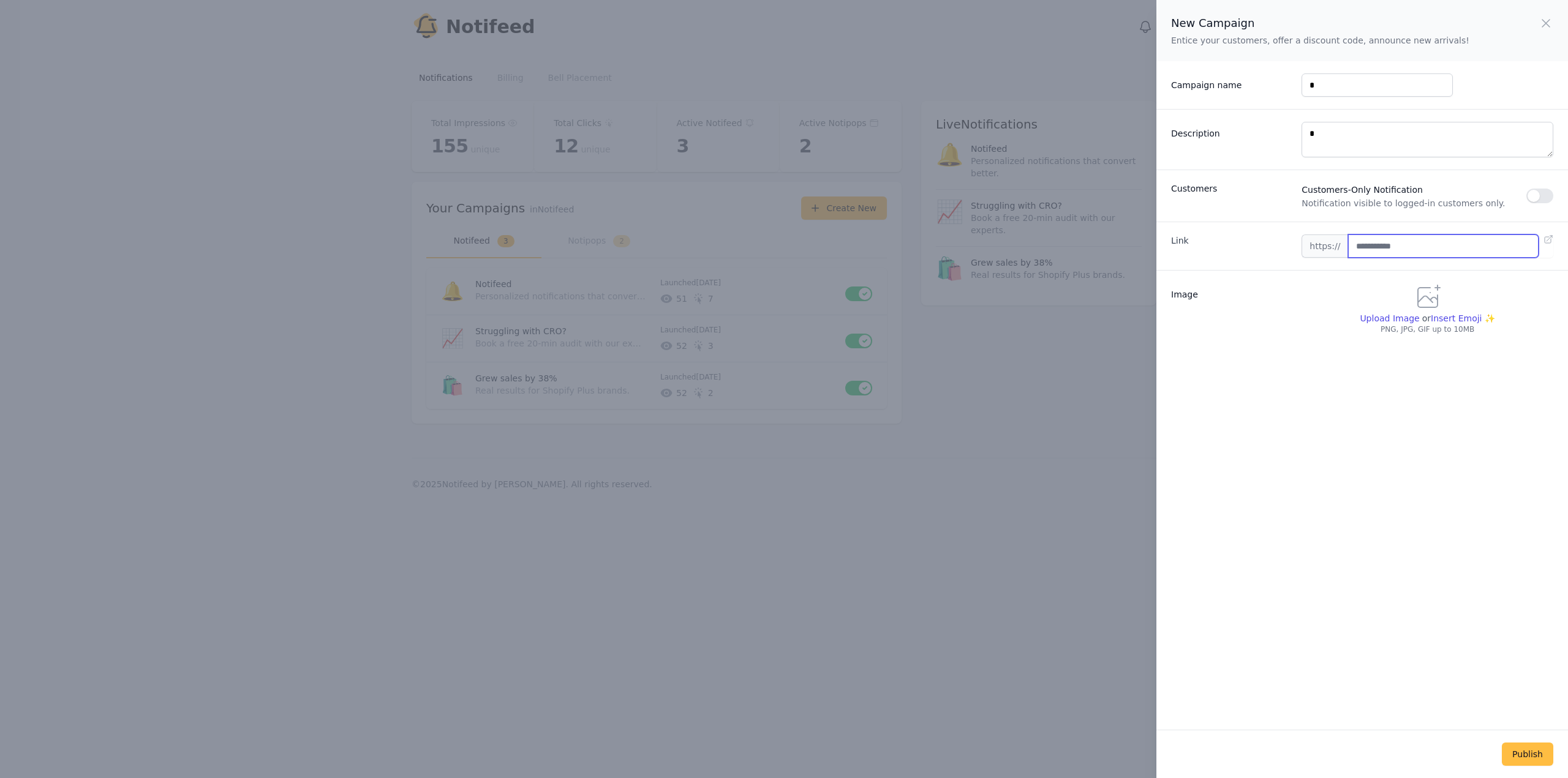
type input "**********"
click at [1380, 322] on span "Upload Image" at bounding box center [1389, 319] width 59 height 10
click at [1380, 324] on input "Upload Image" at bounding box center [1389, 324] width 59 height 1
type input "**********"
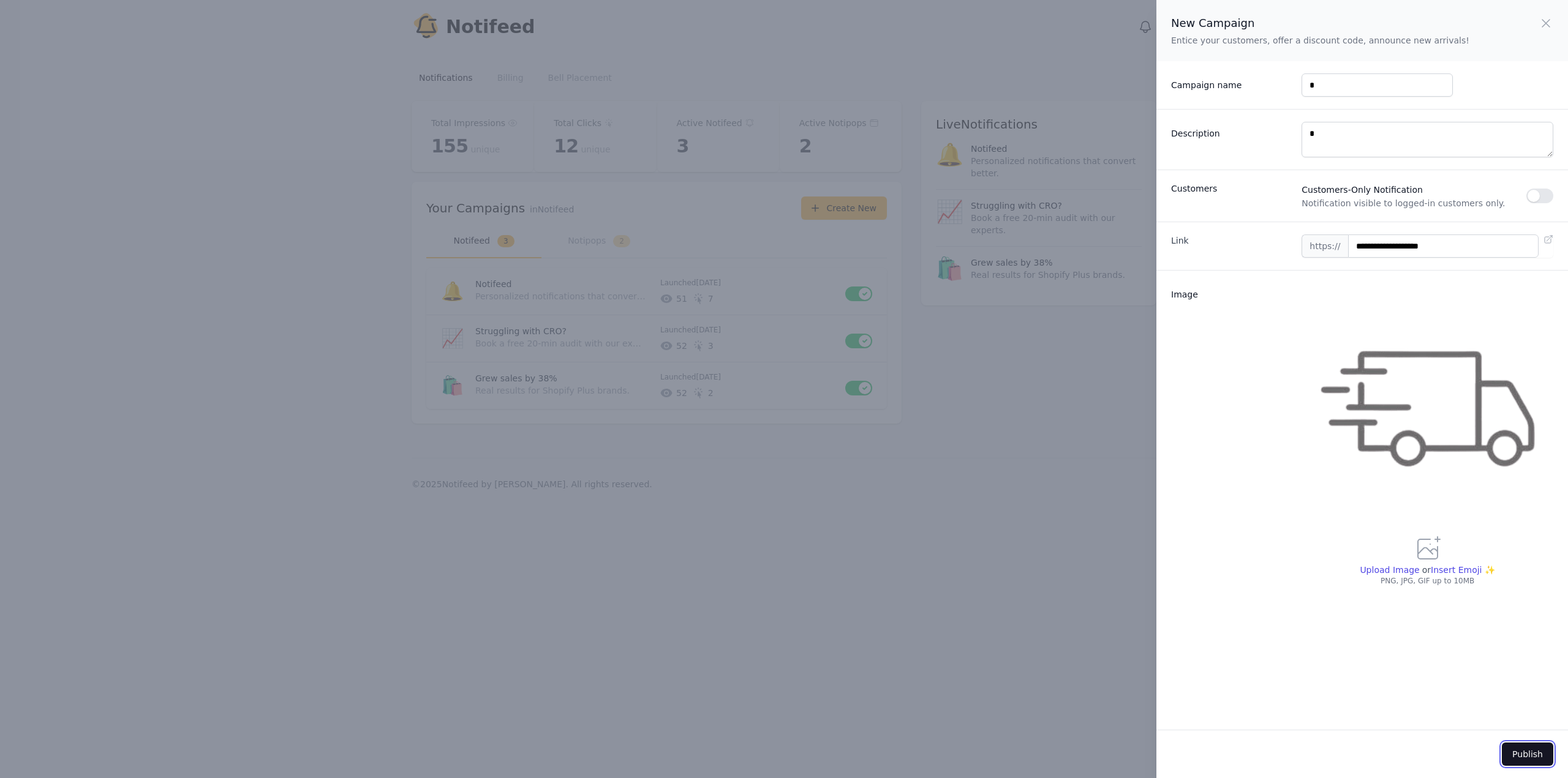
click at [1522, 751] on button "Publish" at bounding box center [1528, 754] width 51 height 23
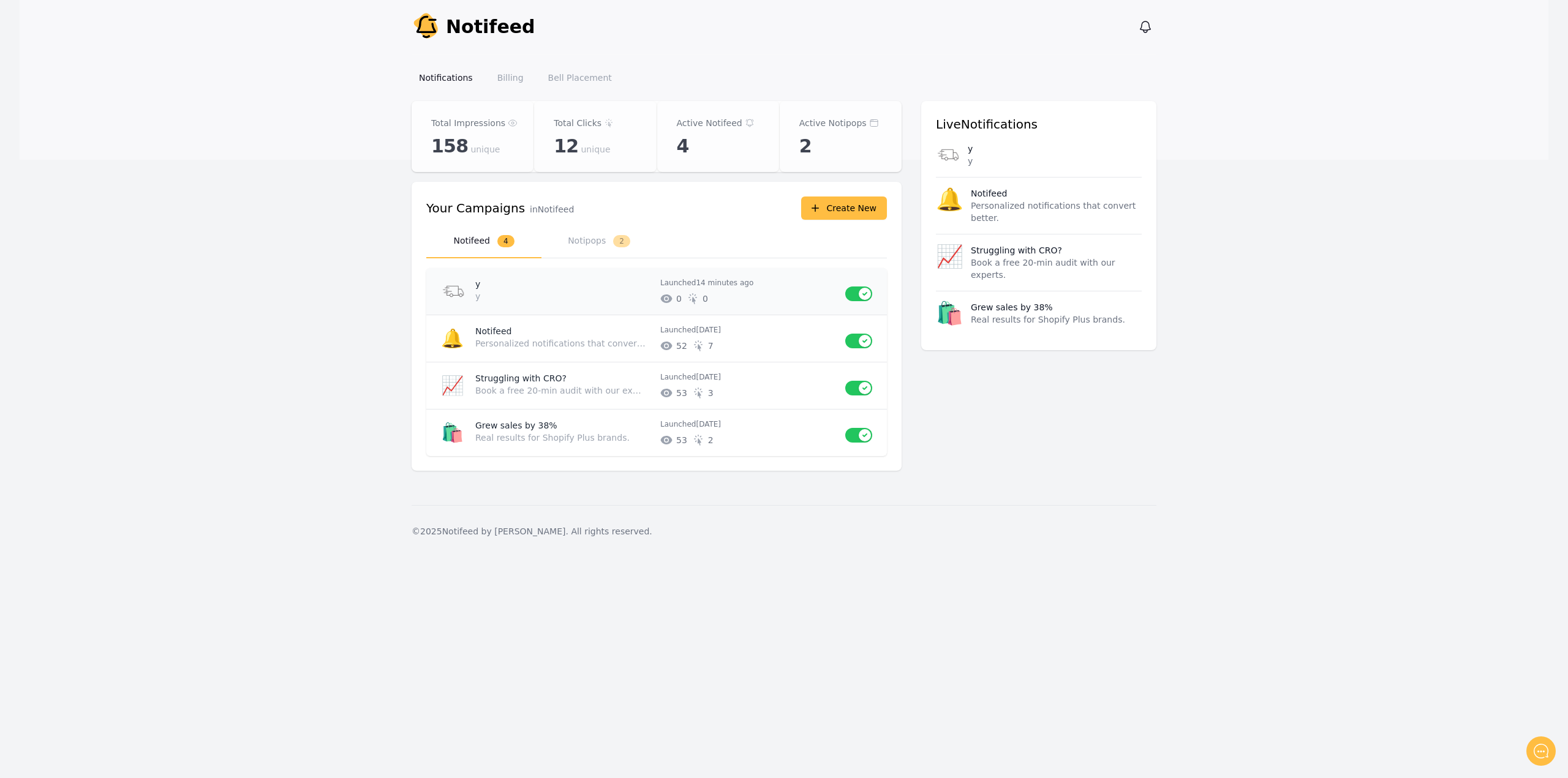
click at [692, 288] on div "Launched 14 minutes ago # of unique impressions 0 # of unique clicks 0" at bounding box center [748, 291] width 175 height 27
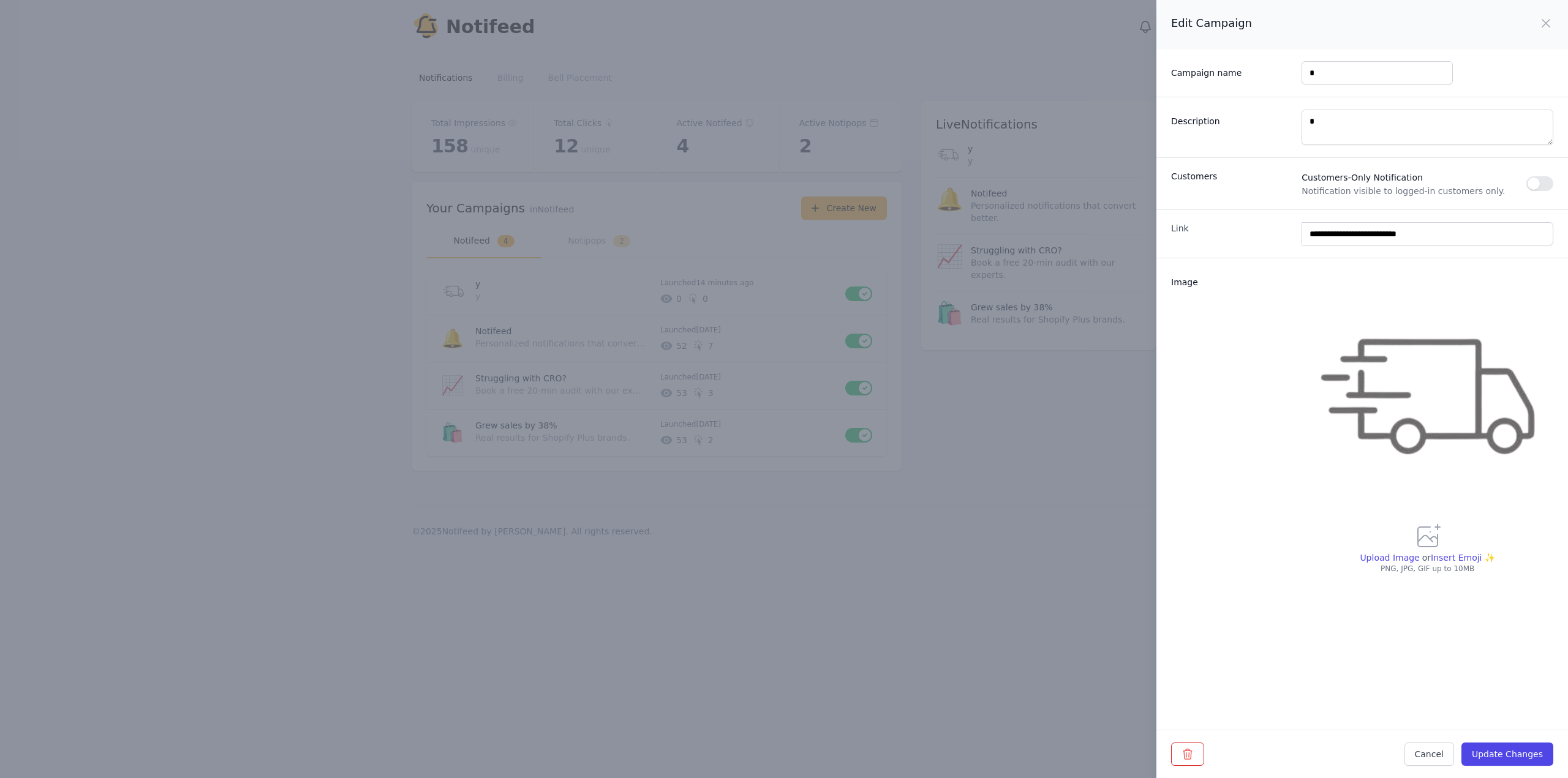
click at [1206, 752] on div "Cancel Update Changes" at bounding box center [1362, 754] width 382 height 23
click at [1191, 755] on icon "button" at bounding box center [1188, 754] width 8 height 10
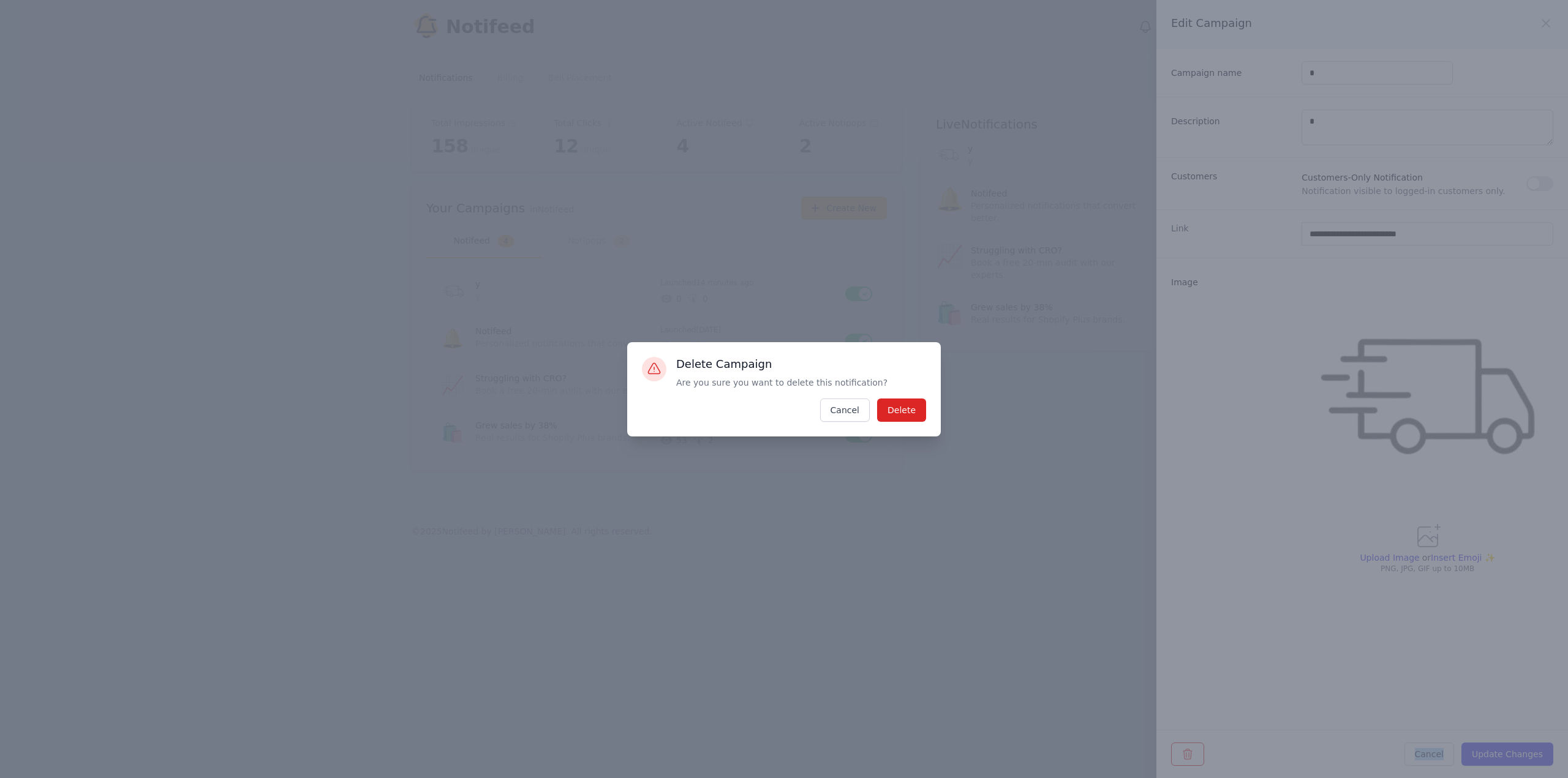
click at [898, 423] on div "Delete Campaign Are you sure you want to delete this notification? Delete Cancel" at bounding box center [784, 389] width 314 height 95
click at [894, 416] on button "Delete" at bounding box center [902, 410] width 49 height 23
